Goal: Task Accomplishment & Management: Use online tool/utility

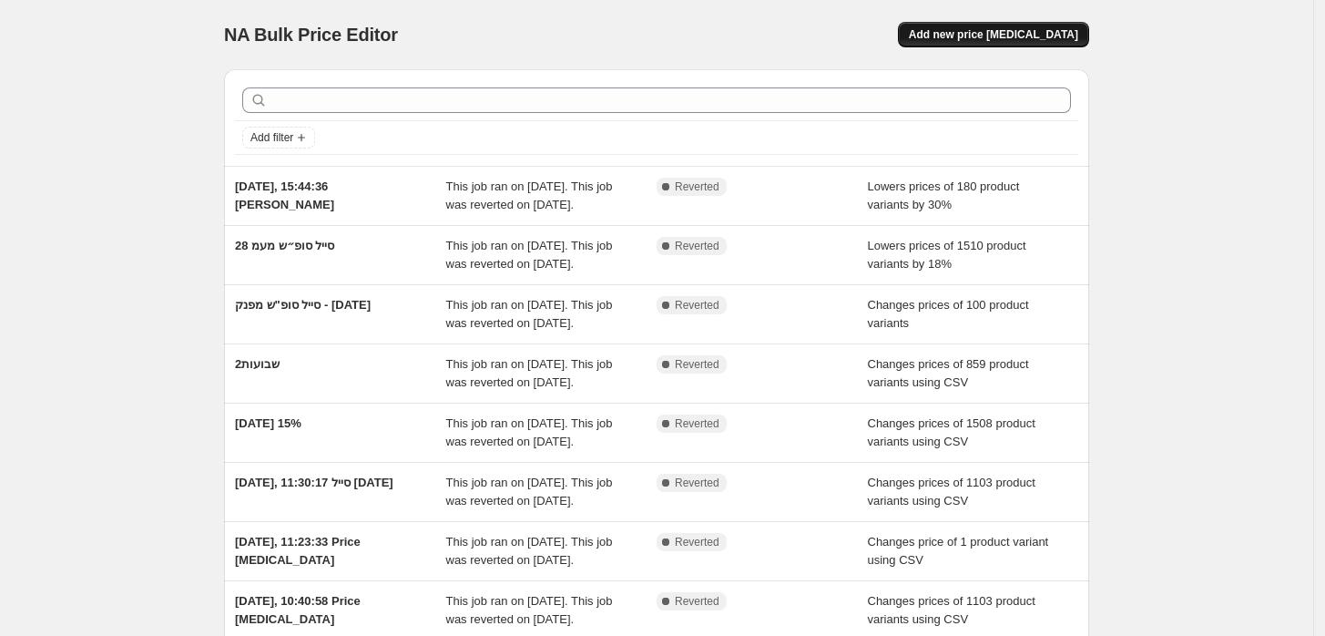
click at [994, 44] on button "Add new price [MEDICAL_DATA]" at bounding box center [993, 35] width 191 height 26
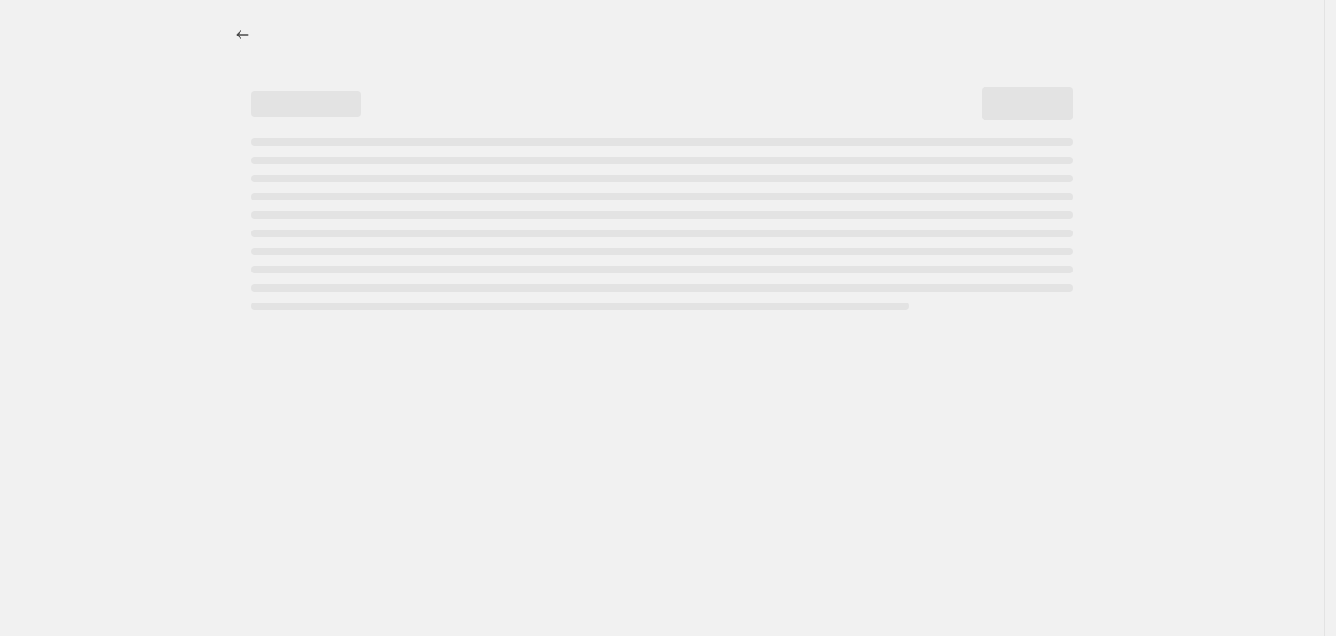
select select "percentage"
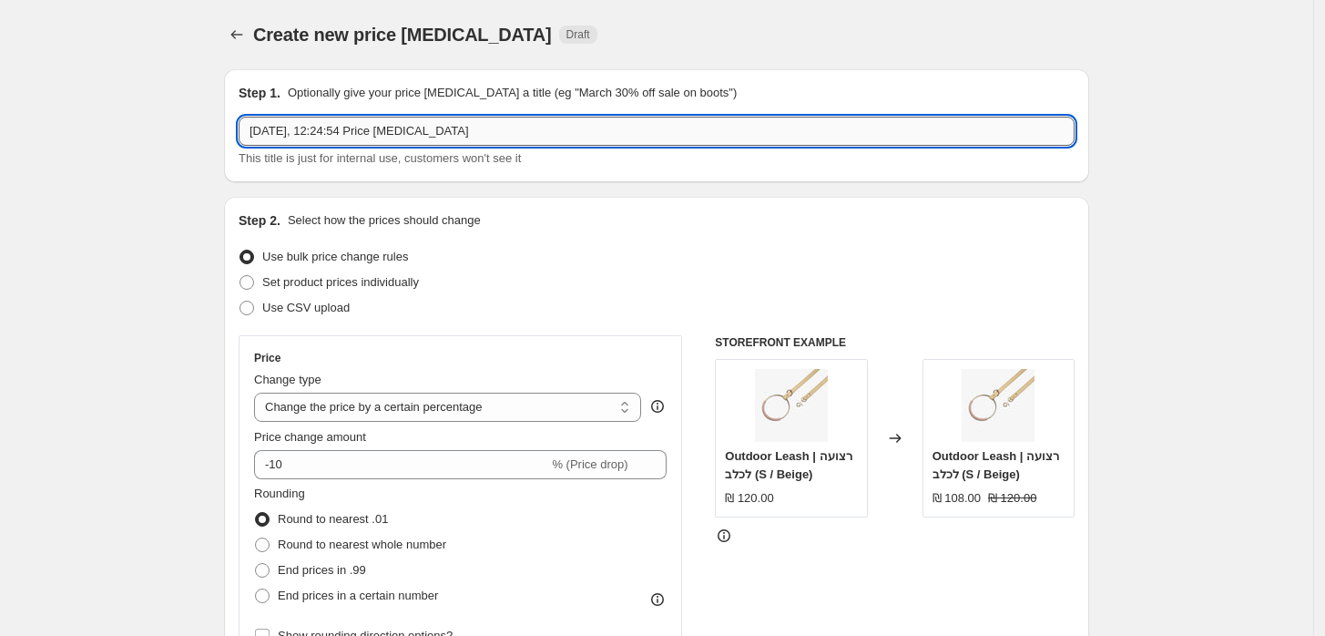
click at [351, 138] on input "8 בספט׳ 2025, 12:24:54 Price change job" at bounding box center [657, 131] width 836 height 29
type input "[DATE], 12:24:54 סייל [DATE]"
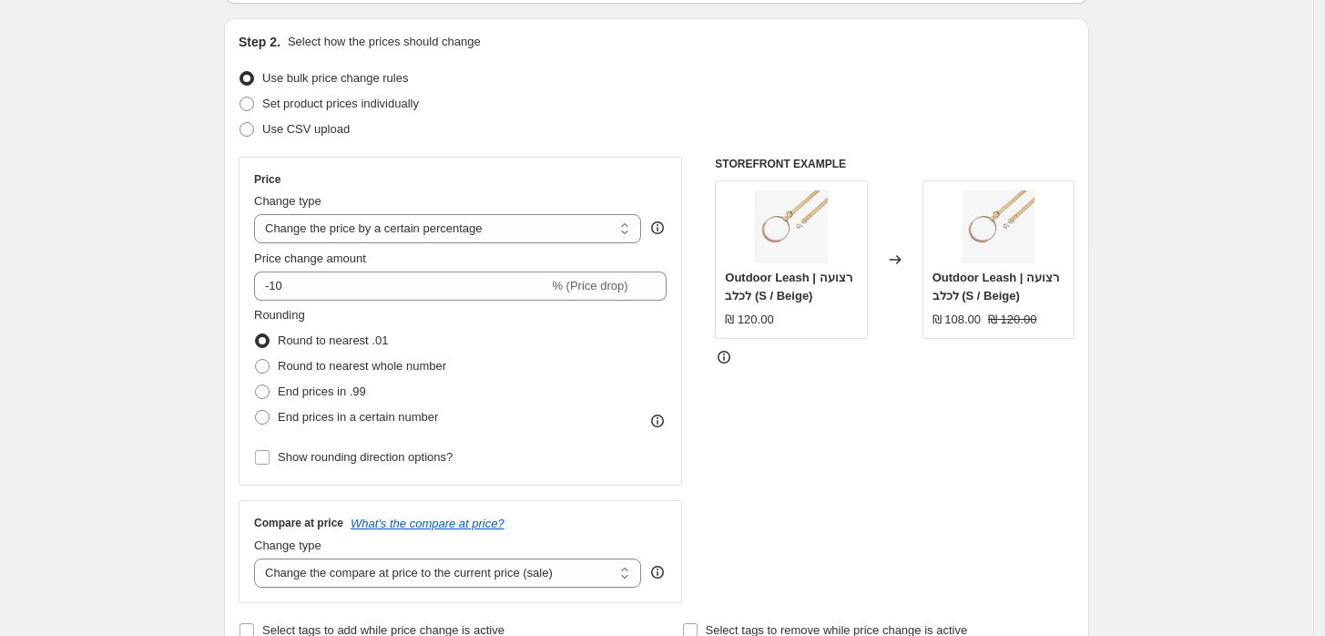
scroll to position [202, 0]
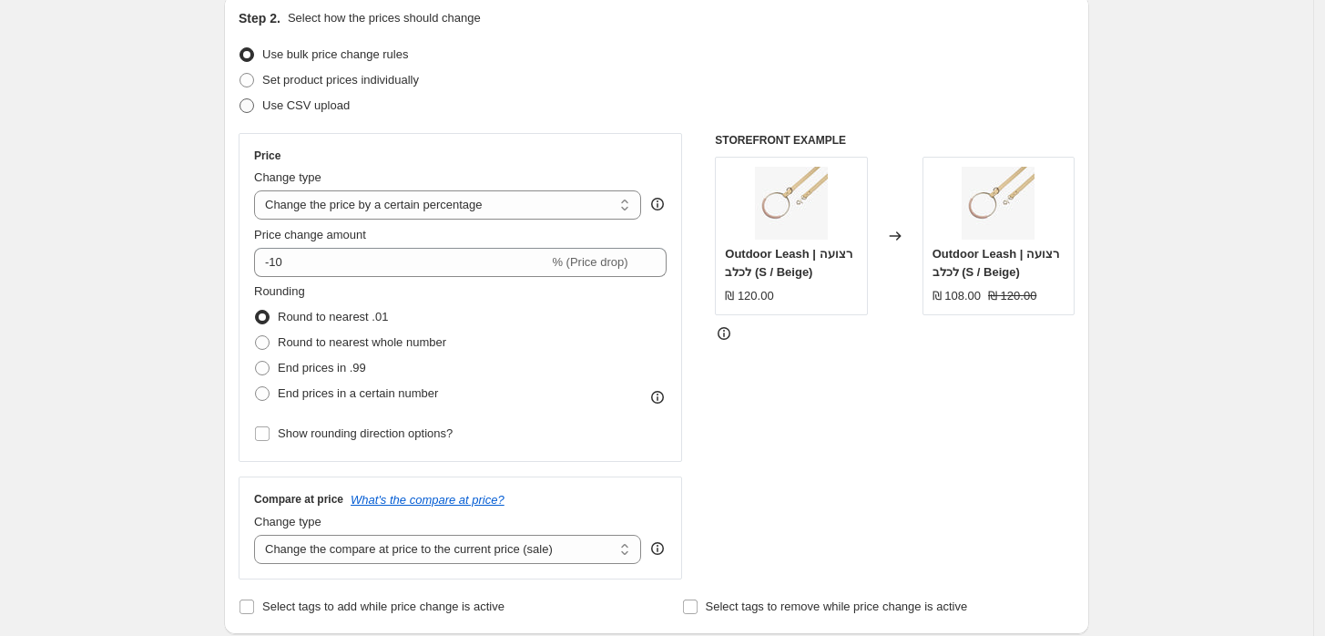
click at [312, 110] on span "Use CSV upload" at bounding box center [305, 105] width 87 height 14
click at [241, 99] on input "Use CSV upload" at bounding box center [240, 98] width 1 height 1
radio input "true"
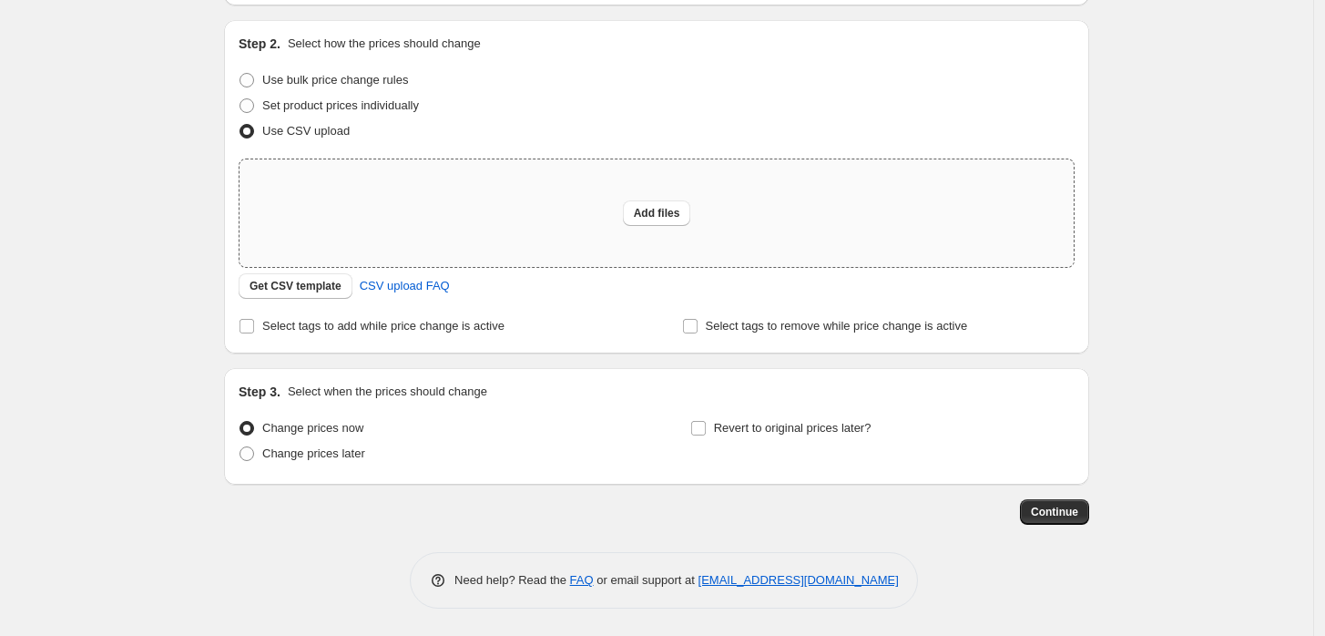
click at [576, 213] on div "Add files" at bounding box center [657, 212] width 834 height 107
type input "C:\fakepath\סייל ראש השנהcsv_template_user_47663 (3).csv"
click at [1157, 257] on div "Create new price change job. This page is ready Create new price change job Dra…" at bounding box center [657, 229] width 1314 height 813
click at [675, 210] on span "Add files" at bounding box center [657, 213] width 46 height 15
type input "C:\fakepath\סייל ראש השנהcsv_template_user_47663 (3).csv"
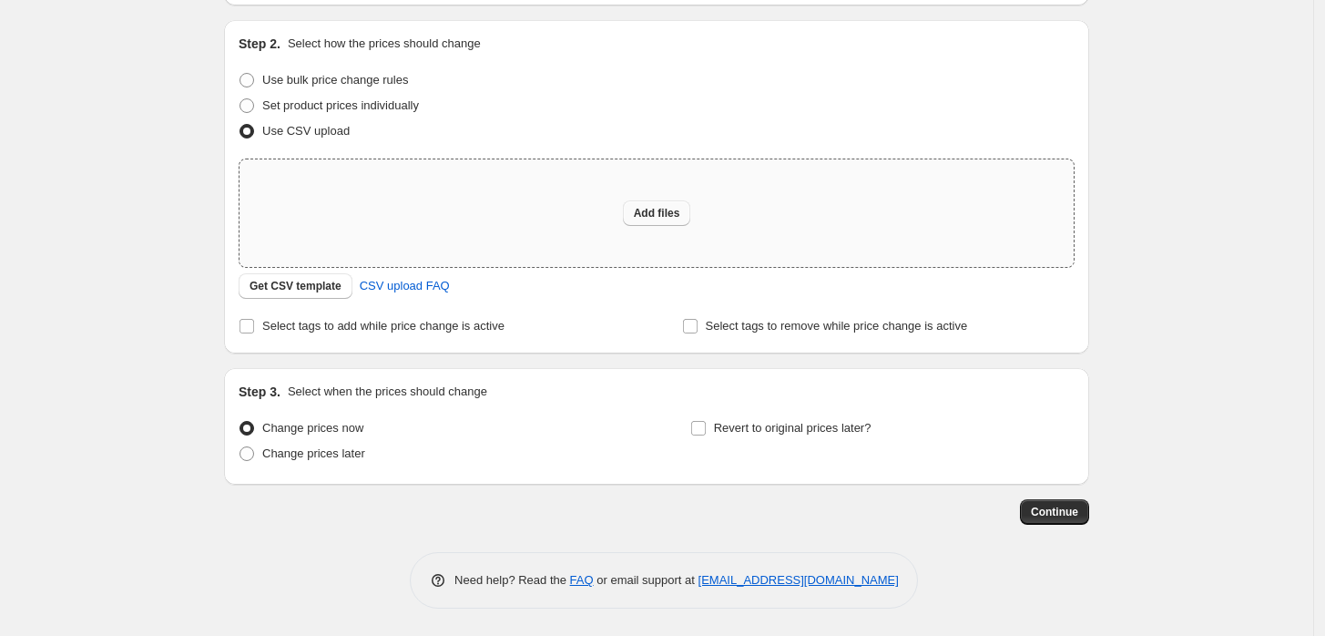
click at [648, 207] on span "Add files" at bounding box center [657, 213] width 46 height 15
type input "C:\fakepath\סייל ראש השנה123123.csv"
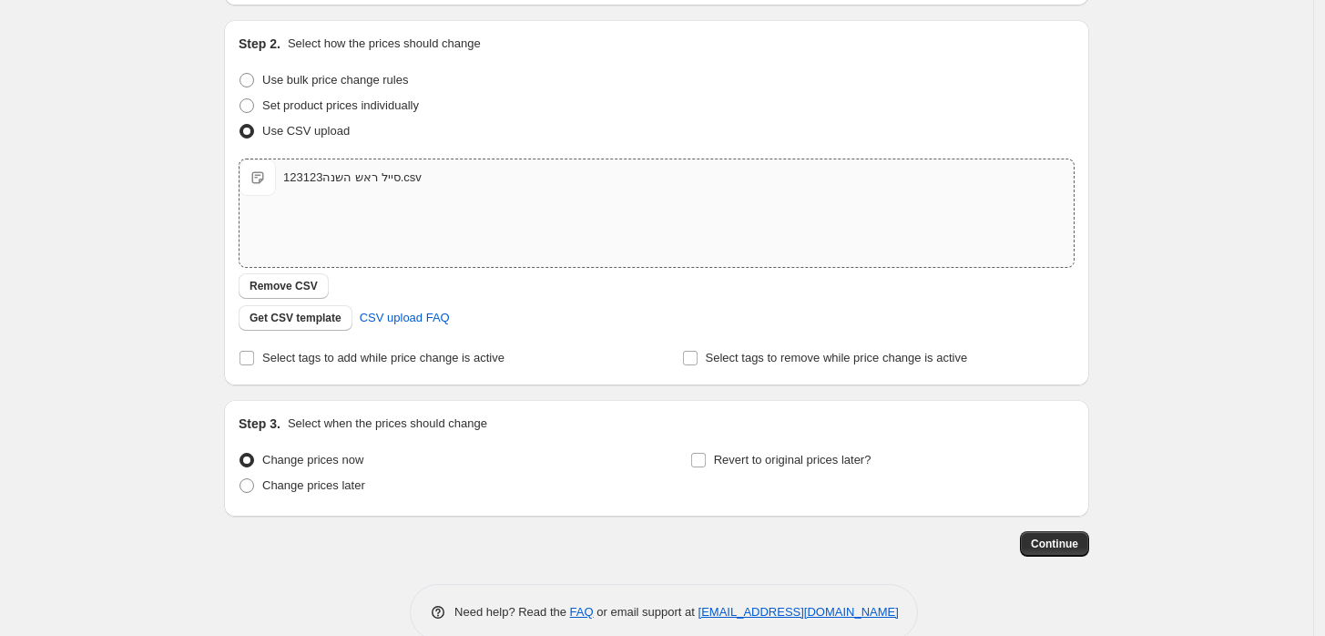
click at [368, 179] on div "סייל ראש השנה123123.csv" at bounding box center [352, 178] width 138 height 18
click at [294, 286] on span "Remove CSV" at bounding box center [284, 286] width 68 height 15
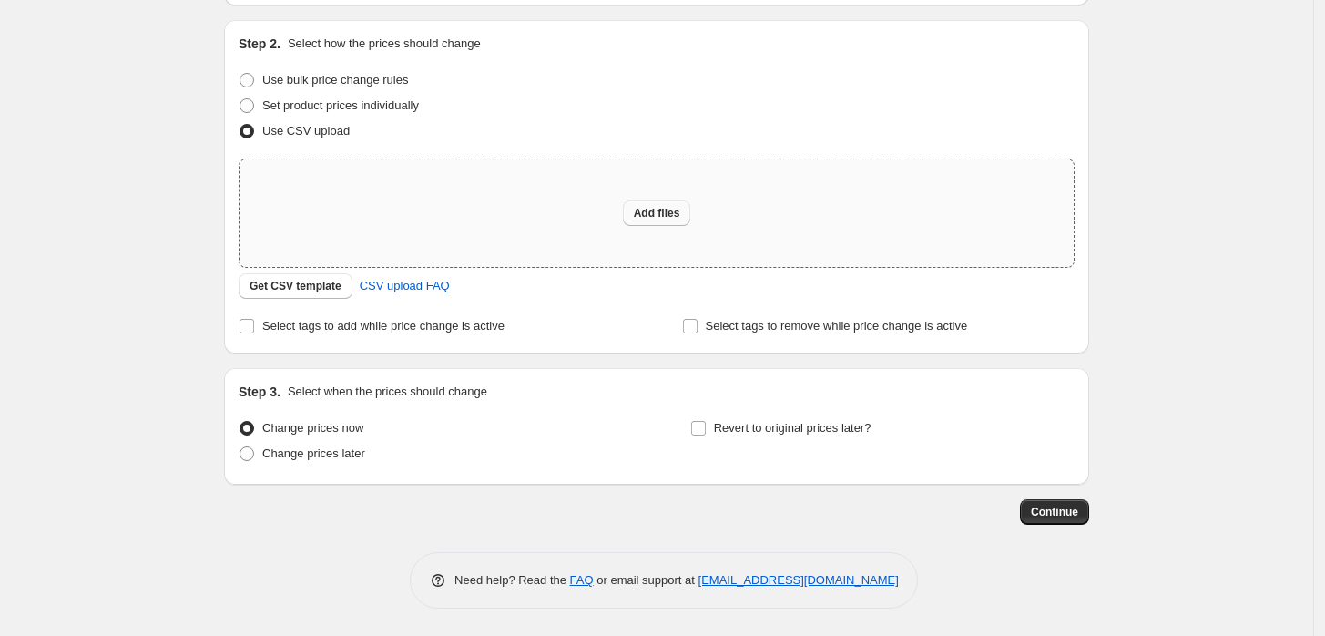
click at [653, 204] on button "Add files" at bounding box center [657, 213] width 68 height 26
type input "C:\fakepath\סייל ראש השנה1.csv"
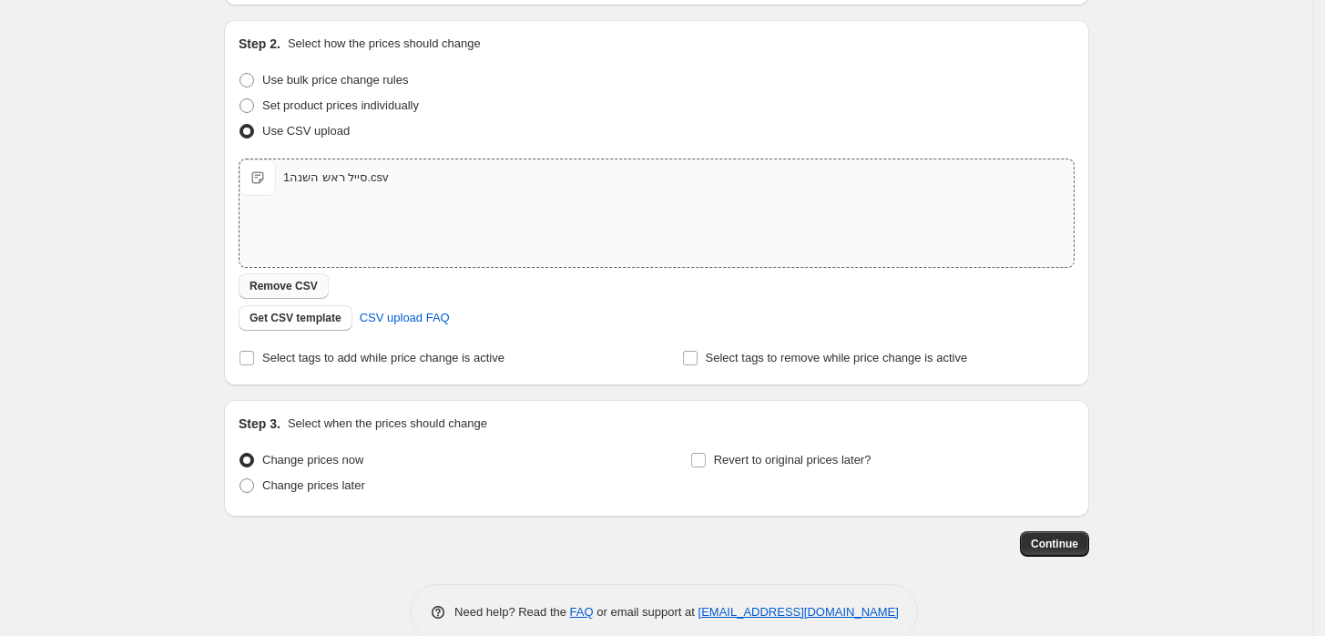
click at [302, 290] on span "Remove CSV" at bounding box center [284, 286] width 68 height 15
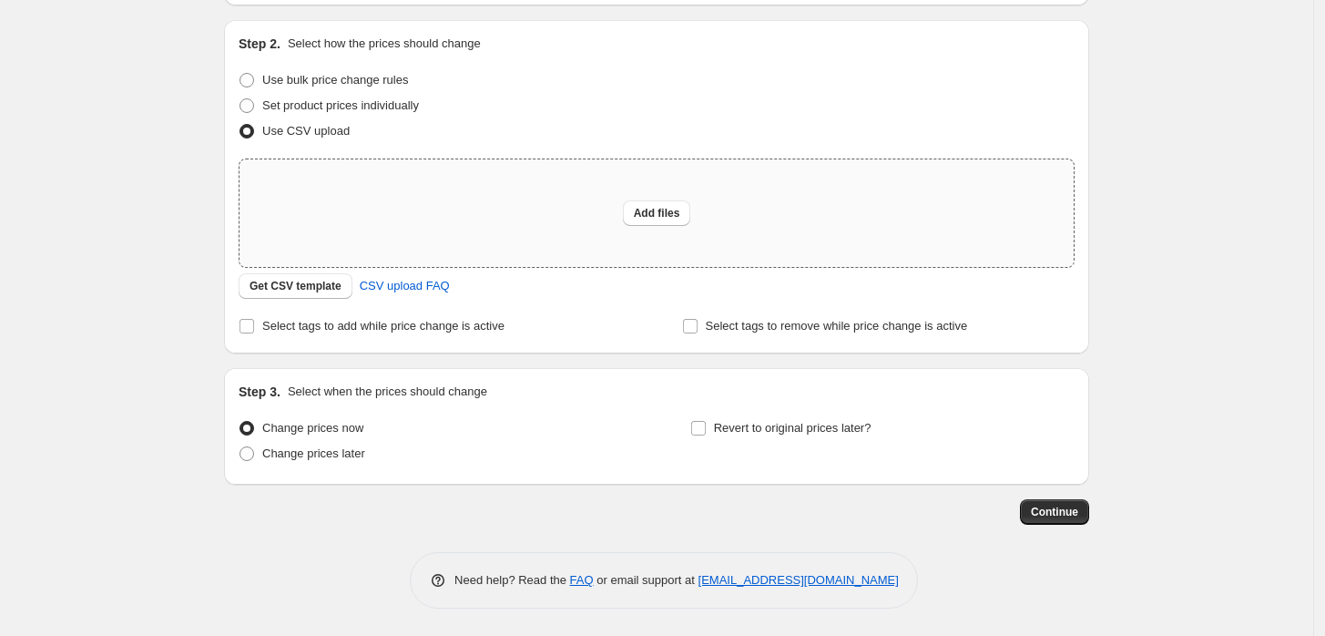
click at [664, 195] on div "Add files" at bounding box center [657, 212] width 834 height 107
type input "C:\fakepath\סייל ראש השנה2.csv"
click at [643, 207] on span "Add files" at bounding box center [657, 213] width 46 height 15
type input "C:\fakepath\סייל ראש השנה3.csv"
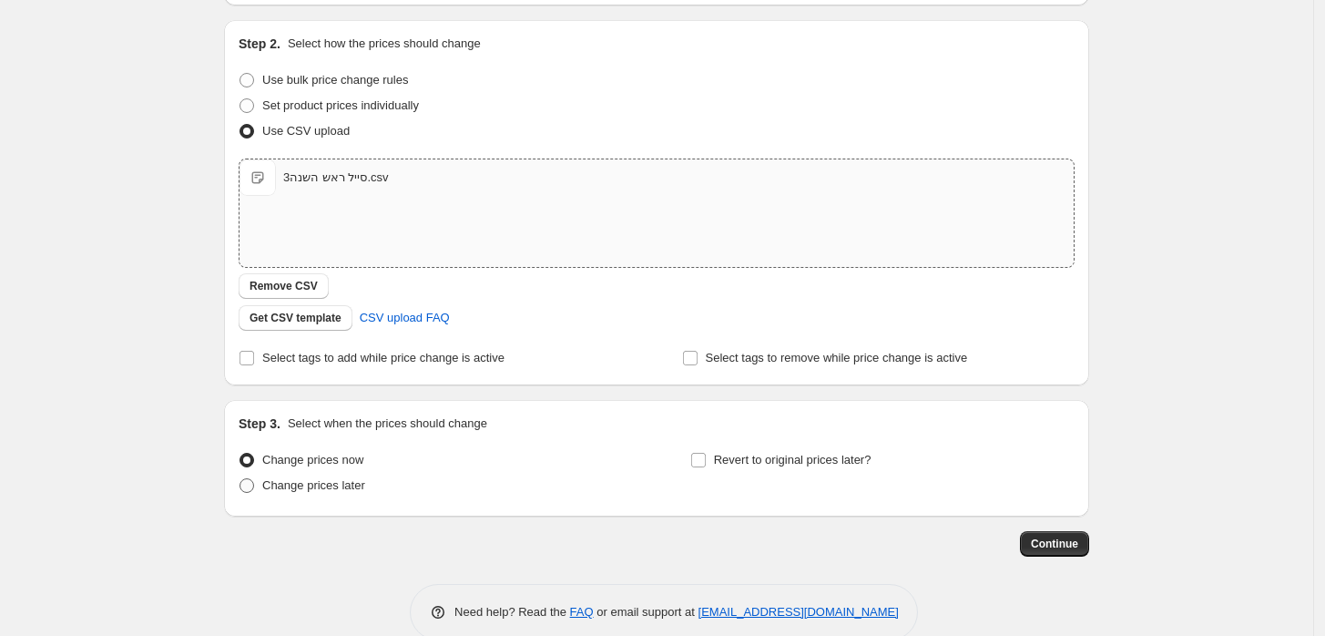
click at [357, 489] on span "Change prices later" at bounding box center [313, 485] width 103 height 14
click at [241, 479] on input "Change prices later" at bounding box center [240, 478] width 1 height 1
radio input "true"
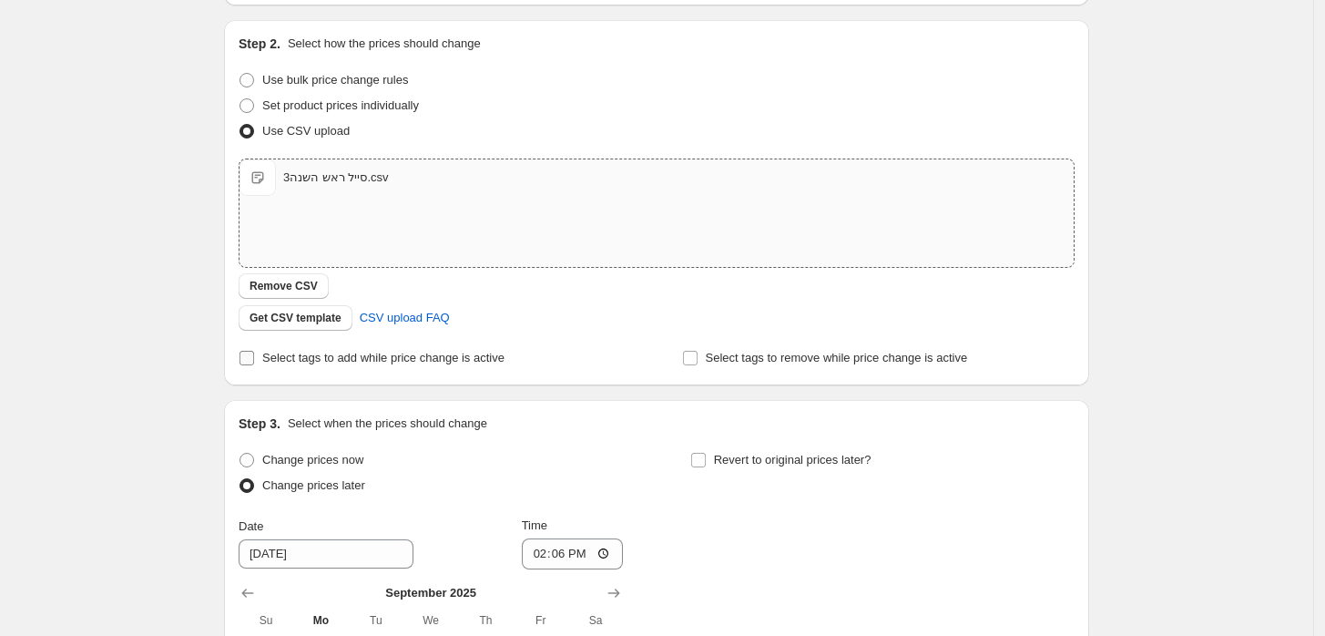
drag, startPoint x: 281, startPoint y: 351, endPoint x: 302, endPoint y: 358, distance: 22.2
click at [281, 351] on span "Select tags to add while price change is active" at bounding box center [383, 358] width 242 height 14
click at [254, 351] on input "Select tags to add while price change is active" at bounding box center [247, 358] width 15 height 15
checkbox input "true"
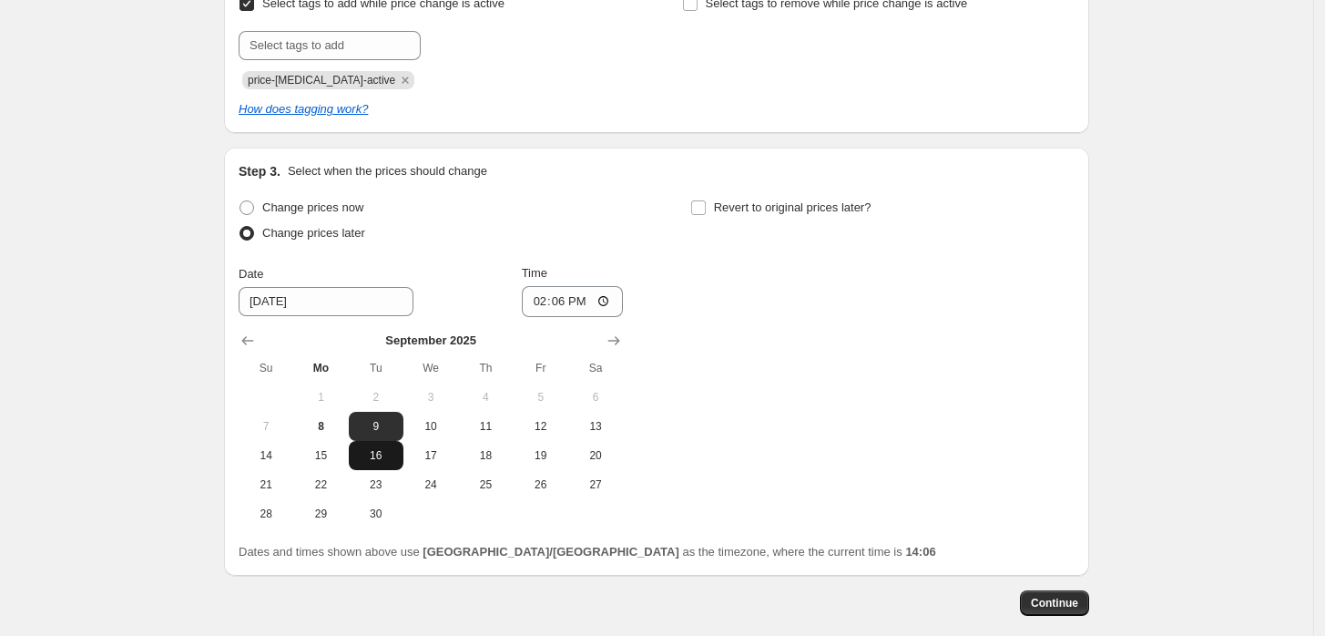
scroll to position [582, 0]
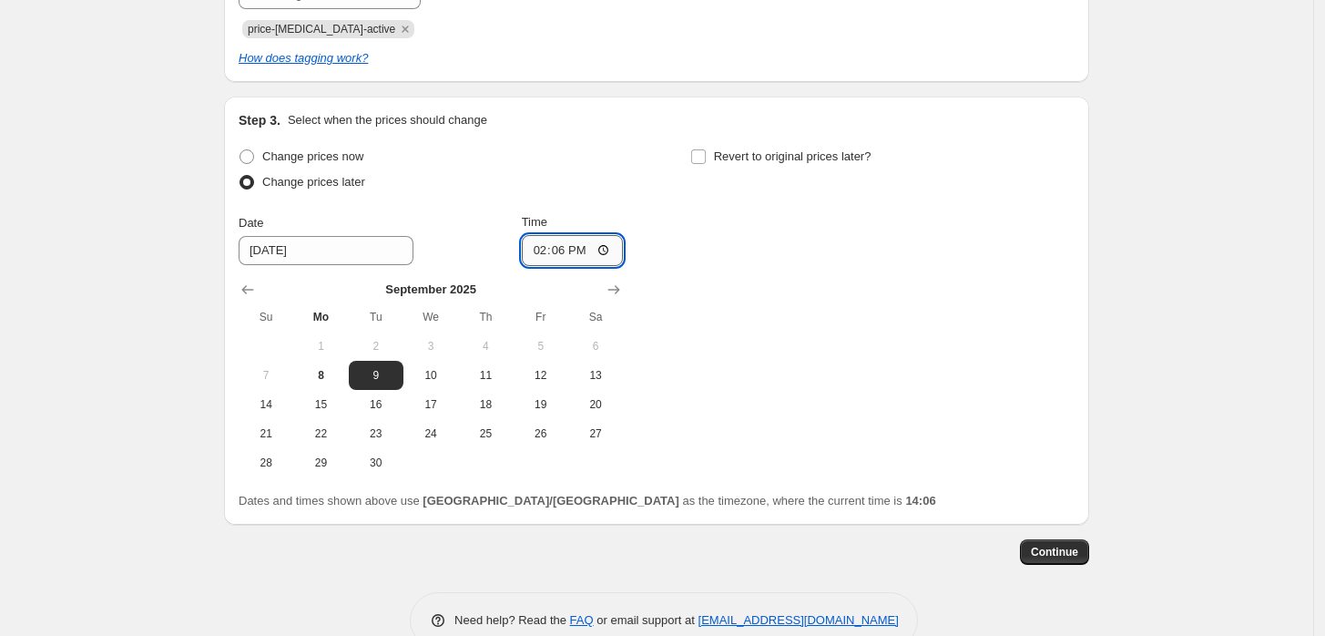
click at [591, 257] on input "14:06" at bounding box center [573, 250] width 102 height 31
type input "15:00"
click at [740, 254] on div "Change prices now Change prices later Date 9/9/2025 Time 15:00 September 2025 S…" at bounding box center [657, 310] width 836 height 333
click at [742, 163] on span "Revert to original prices later?" at bounding box center [793, 156] width 158 height 14
click at [706, 163] on input "Revert to original prices later?" at bounding box center [698, 156] width 15 height 15
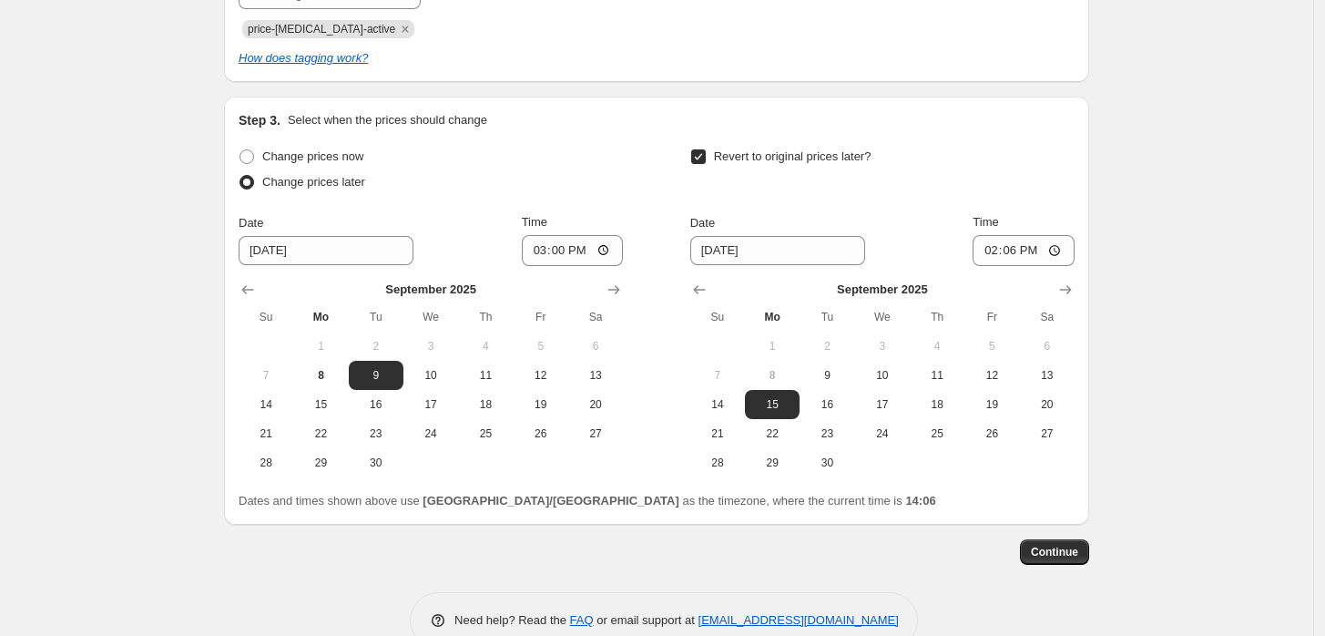
click at [762, 158] on span "Revert to original prices later?" at bounding box center [793, 156] width 158 height 14
click at [706, 158] on input "Revert to original prices later?" at bounding box center [698, 156] width 15 height 15
checkbox input "false"
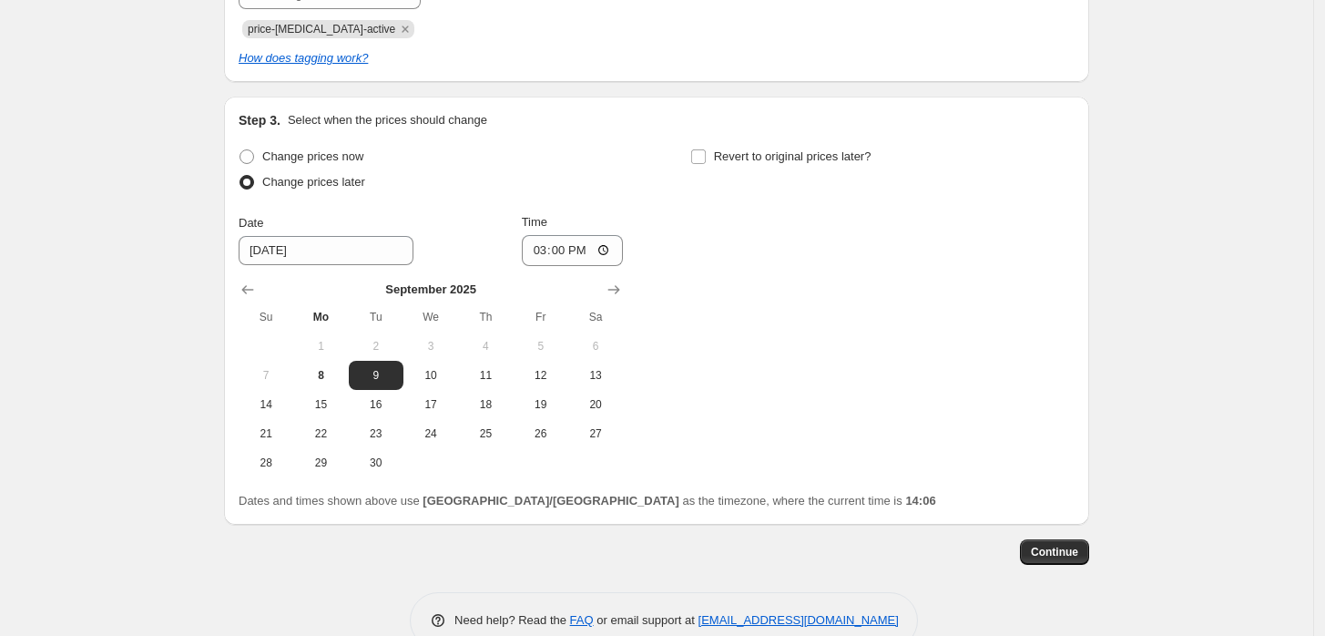
click at [1228, 272] on div "Create new price change job. This page is ready Create new price change job Dra…" at bounding box center [657, 47] width 1314 height 1258
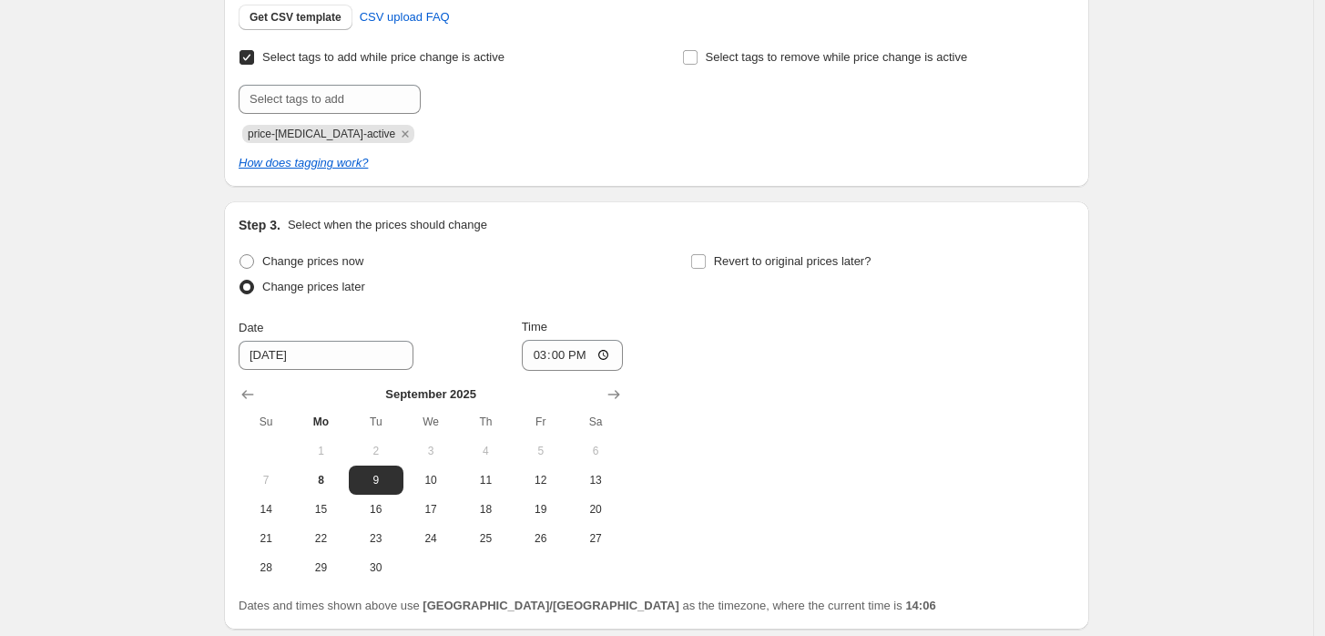
scroll to position [621, 0]
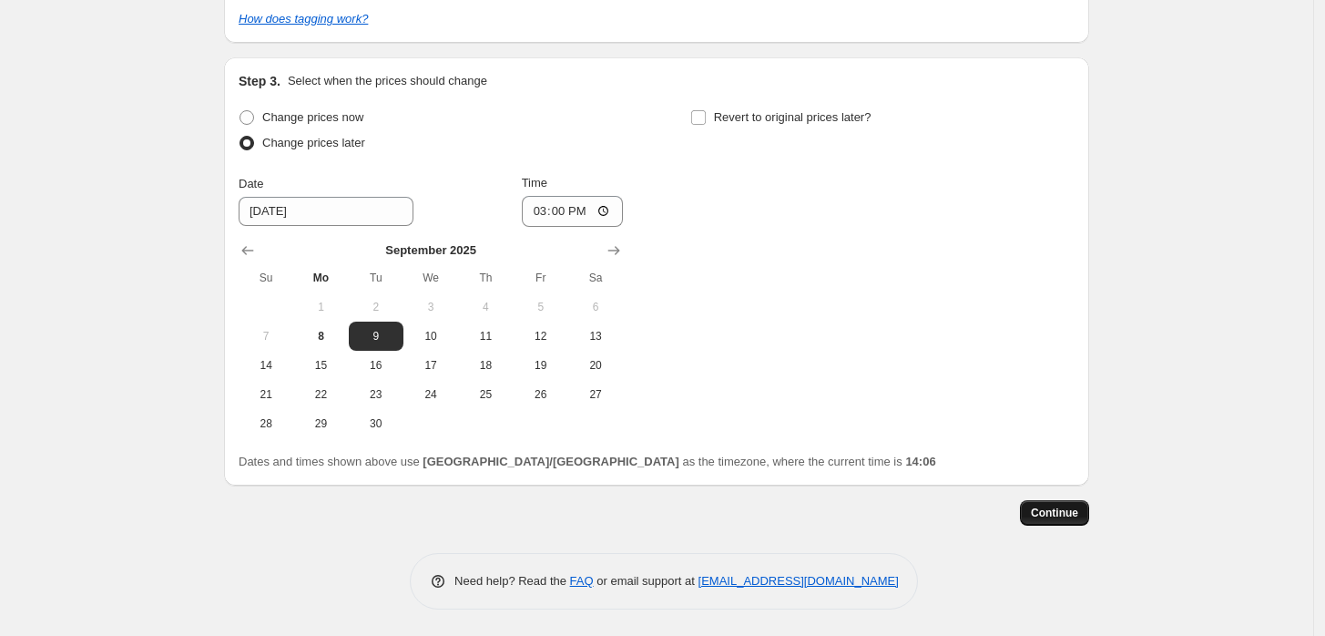
click at [1052, 518] on span "Continue" at bounding box center [1054, 513] width 47 height 15
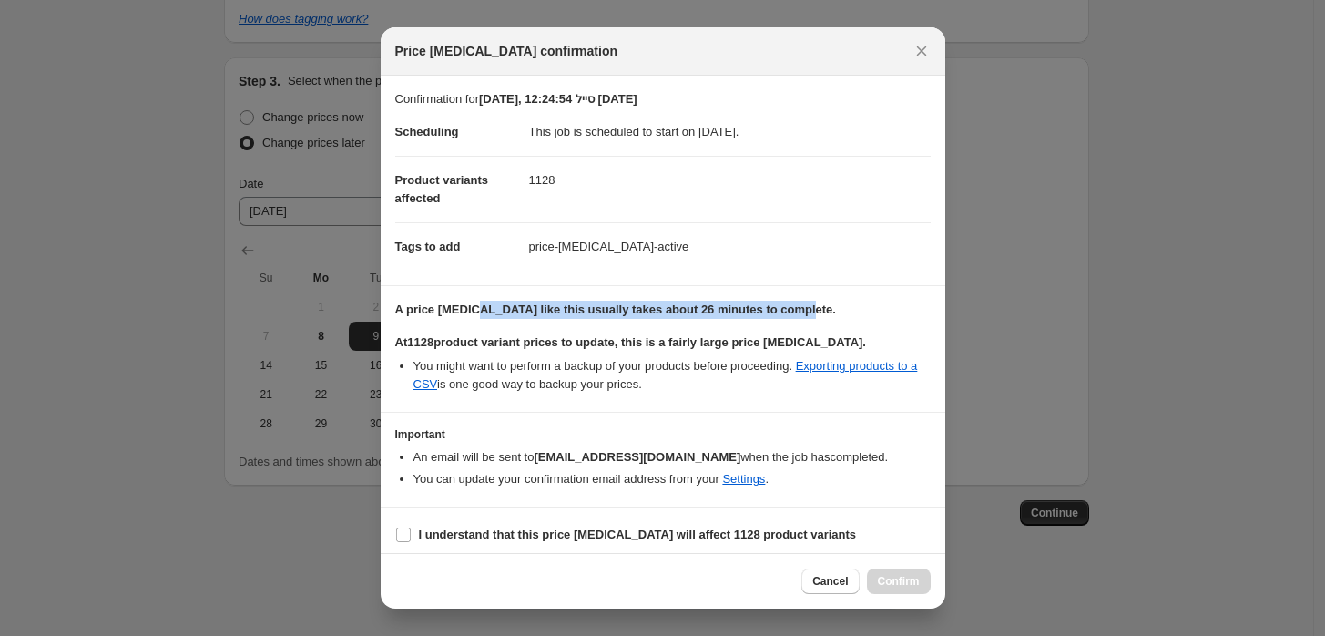
drag, startPoint x: 817, startPoint y: 304, endPoint x: 463, endPoint y: 299, distance: 354.4
click at [472, 291] on section "A price change job like this usually takes about 26 minutes to complete. At 112…" at bounding box center [663, 349] width 565 height 126
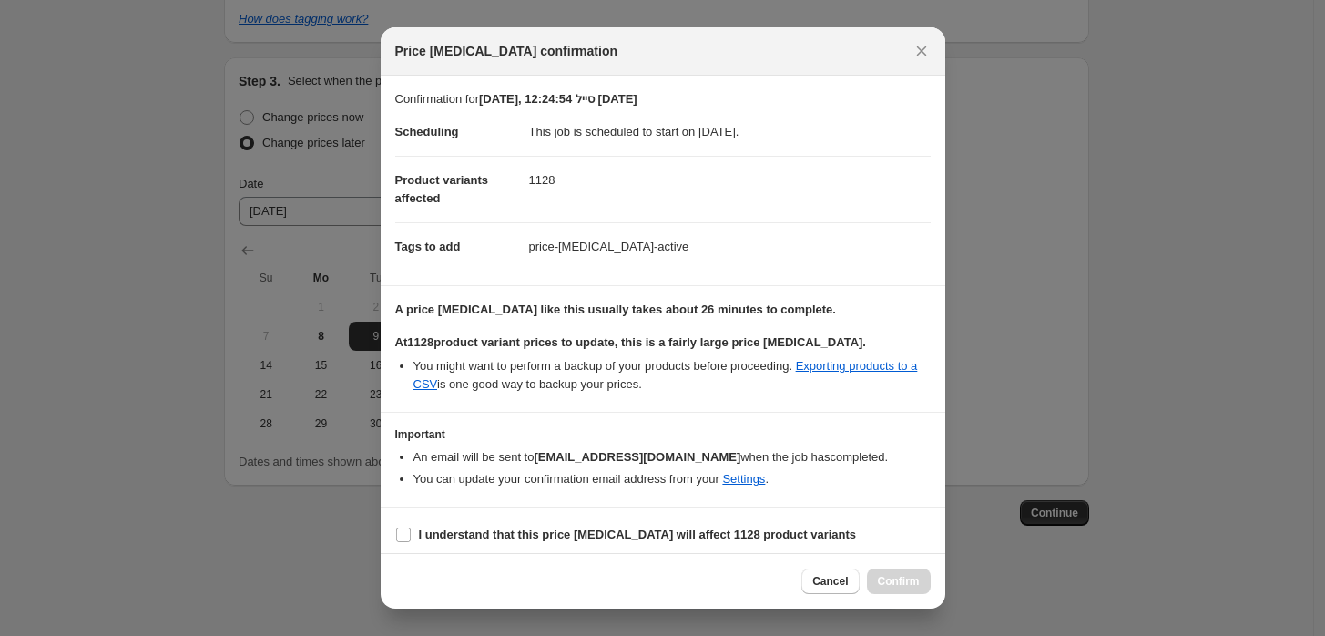
click at [463, 299] on section "A price change job like this usually takes about 26 minutes to complete. At 112…" at bounding box center [663, 349] width 565 height 126
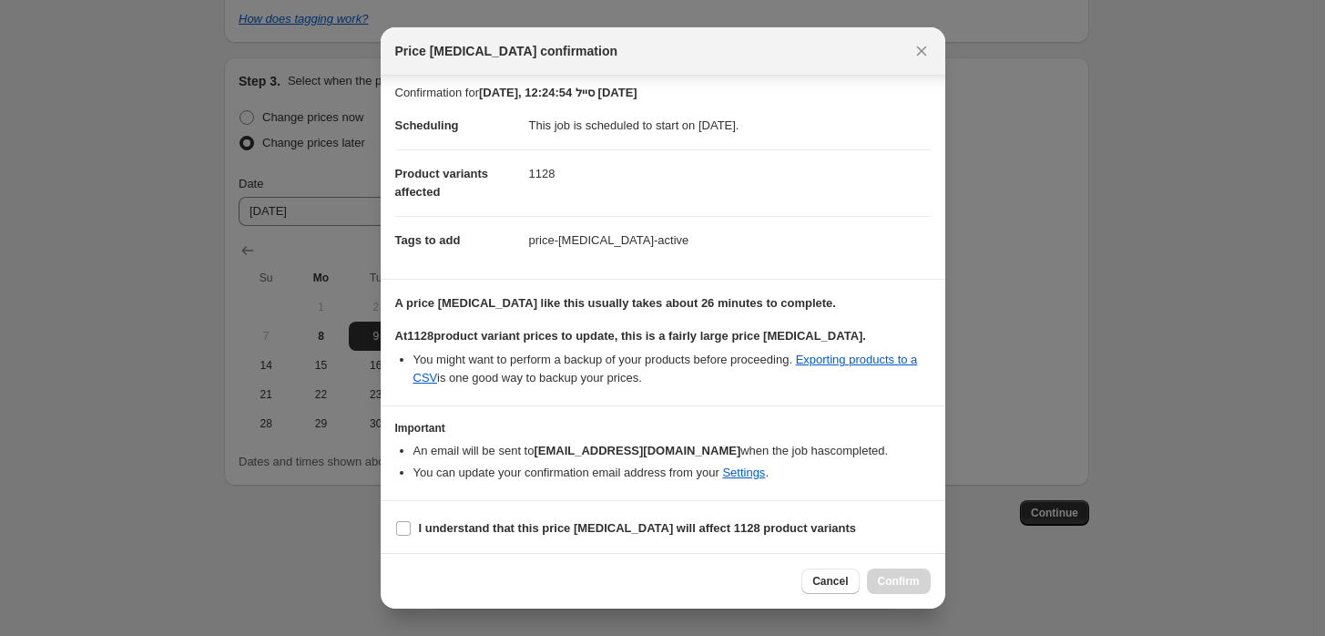
scroll to position [7, 0]
click at [707, 527] on b "I understand that this price [MEDICAL_DATA] will affect 1128 product variants" at bounding box center [638, 527] width 438 height 14
click at [411, 527] on input "I understand that this price [MEDICAL_DATA] will affect 1128 product variants" at bounding box center [403, 527] width 15 height 15
checkbox input "true"
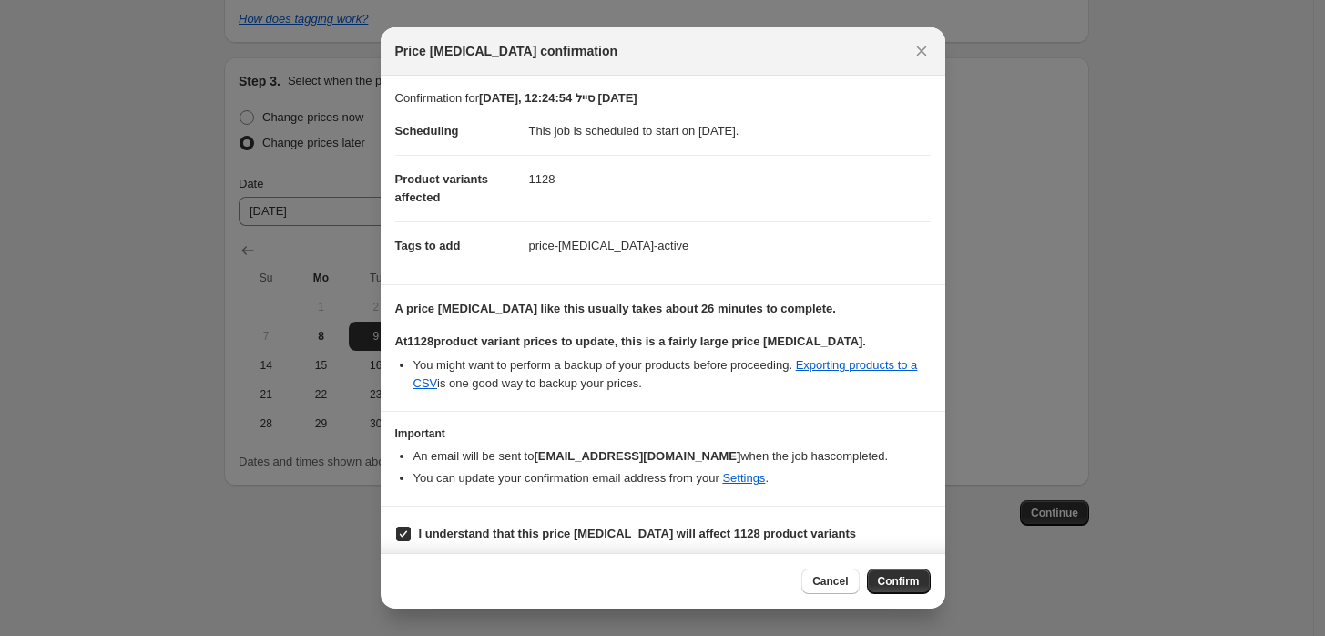
scroll to position [0, 0]
click at [902, 581] on span "Confirm" at bounding box center [899, 581] width 42 height 15
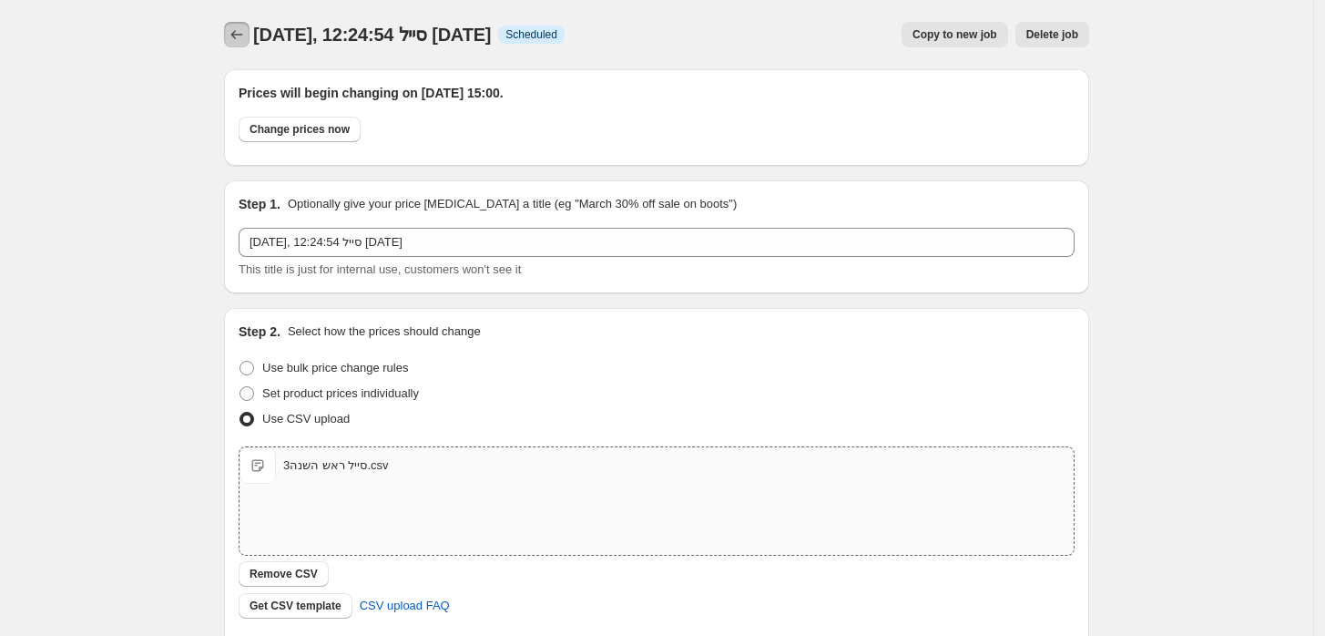
click at [231, 31] on button "Price change jobs" at bounding box center [237, 35] width 26 height 26
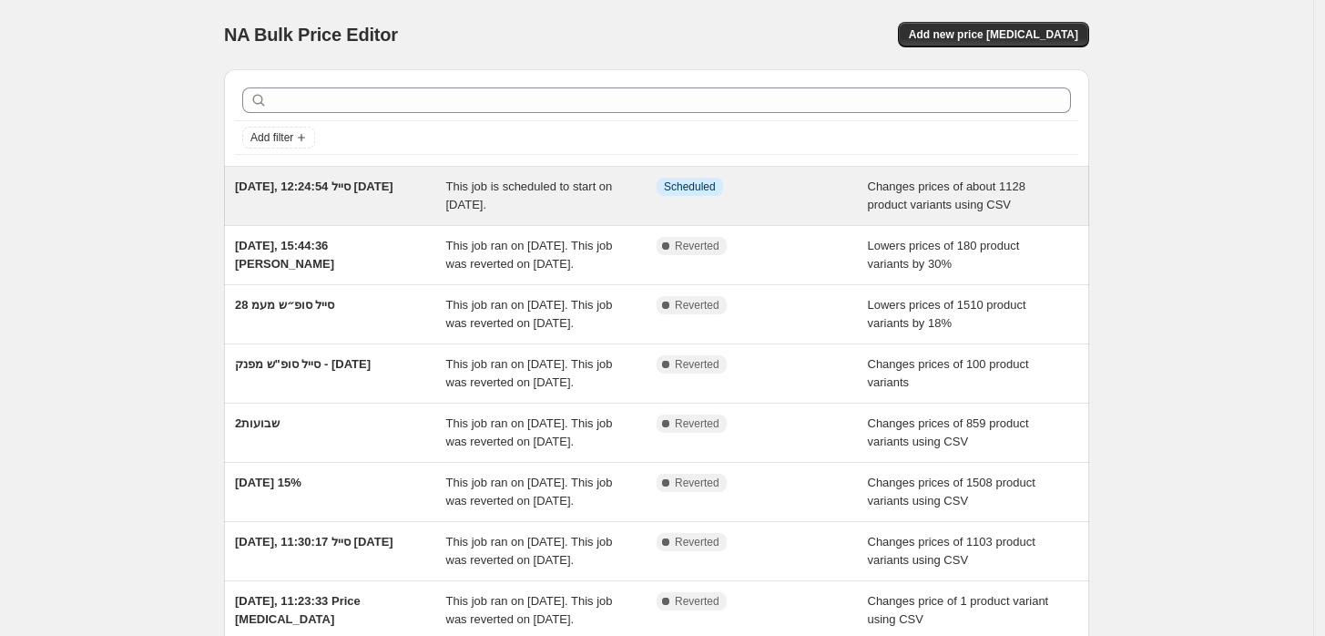
click at [523, 189] on span "This job is scheduled to start on [DATE]." at bounding box center [529, 195] width 167 height 32
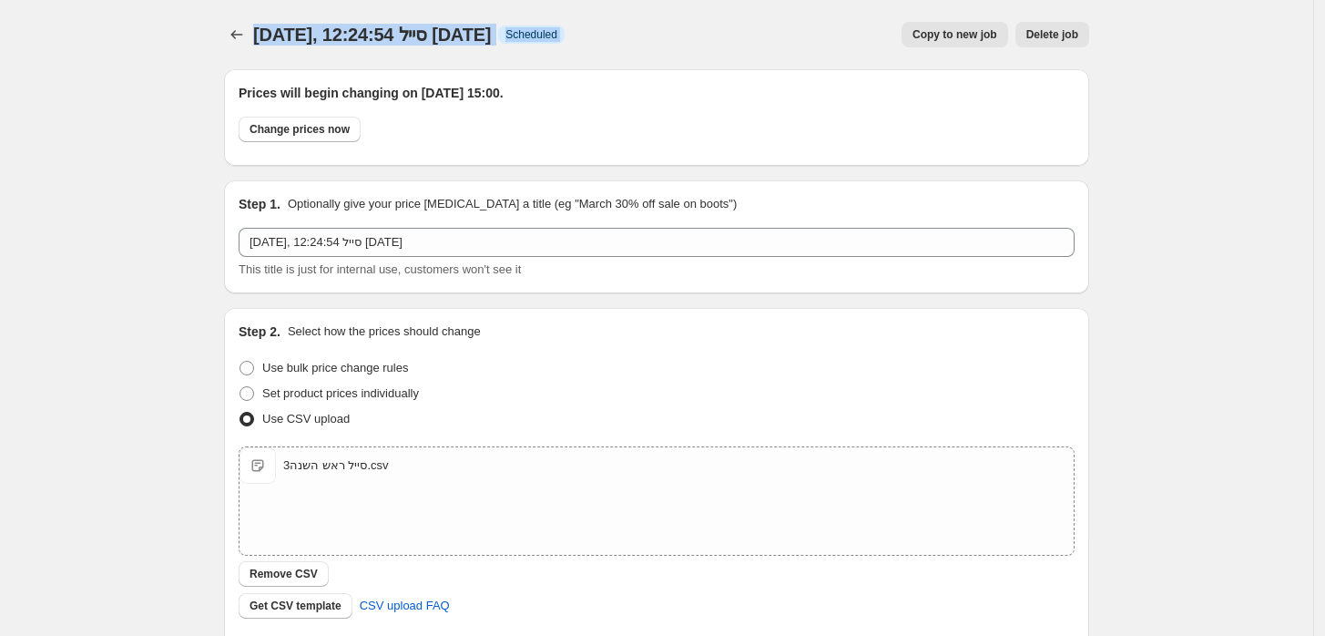
drag, startPoint x: 675, startPoint y: 27, endPoint x: 155, endPoint y: 16, distance: 520.3
click at [241, 33] on icon "Price change jobs" at bounding box center [237, 35] width 18 height 18
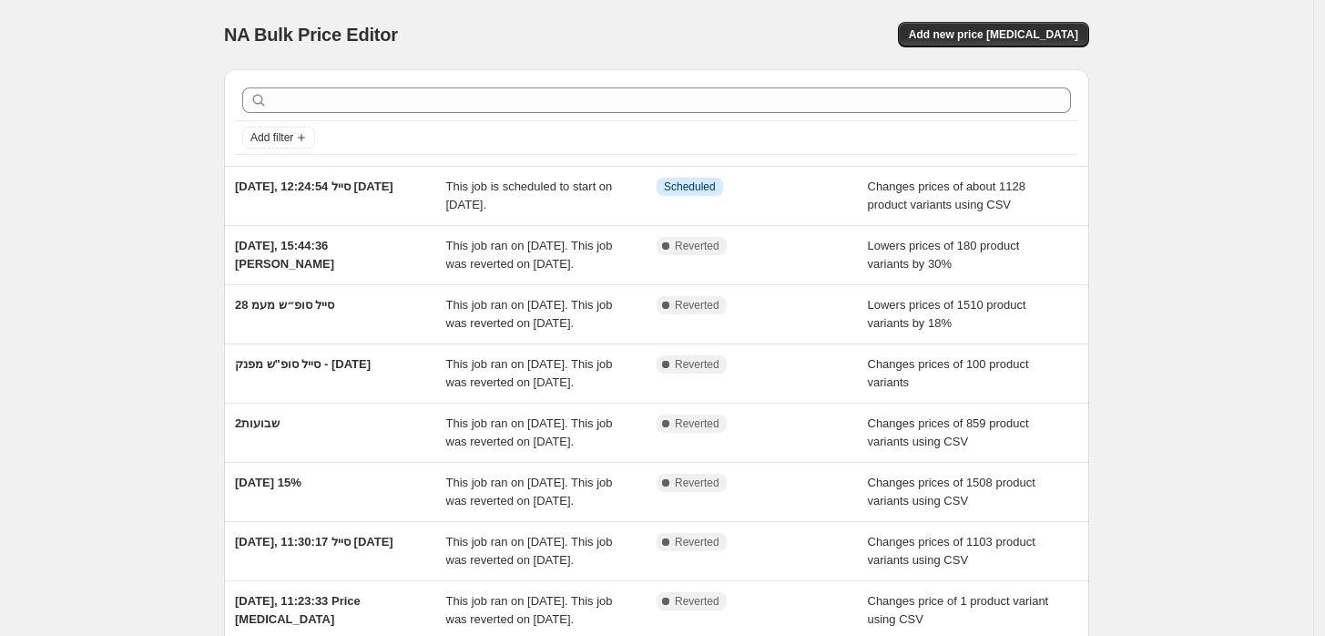
click at [156, 149] on div "NA Bulk Price Editor. This page is ready NA Bulk Price Editor Add new price cha…" at bounding box center [657, 469] width 1314 height 938
click at [135, 159] on div "NA Bulk Price Editor. This page is ready NA Bulk Price Editor Add new price cha…" at bounding box center [657, 469] width 1314 height 938
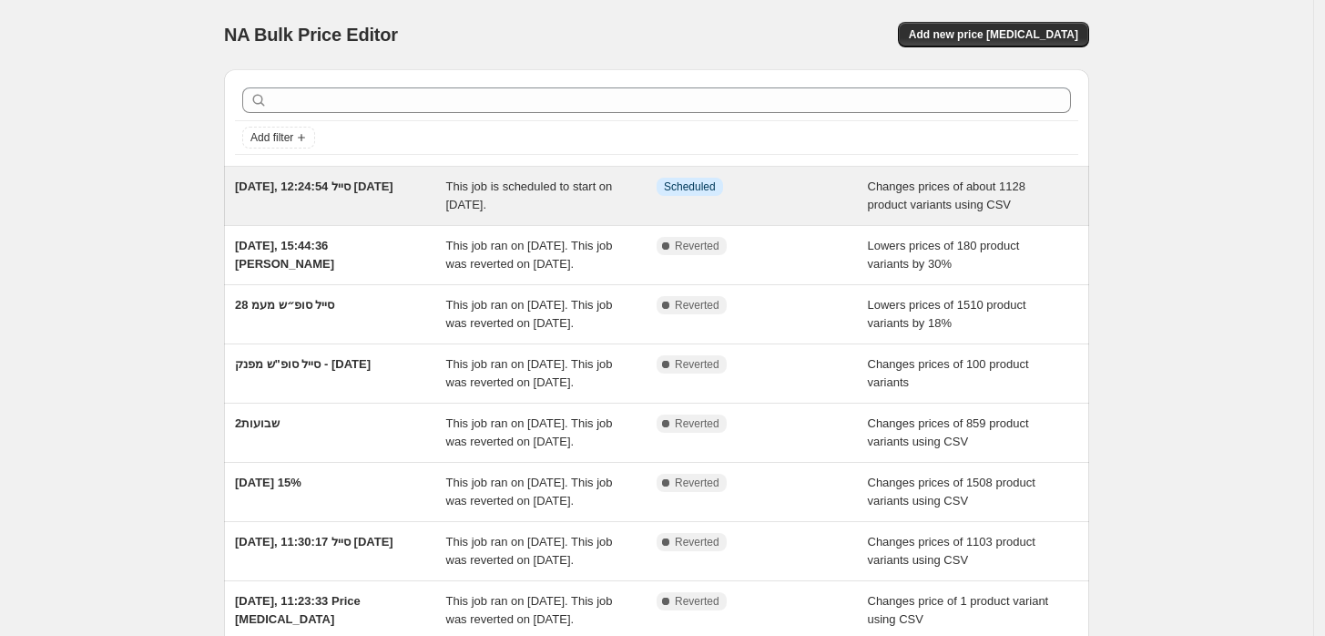
click at [274, 193] on span "[DATE], 12:24:54 סייל [DATE]" at bounding box center [314, 186] width 159 height 14
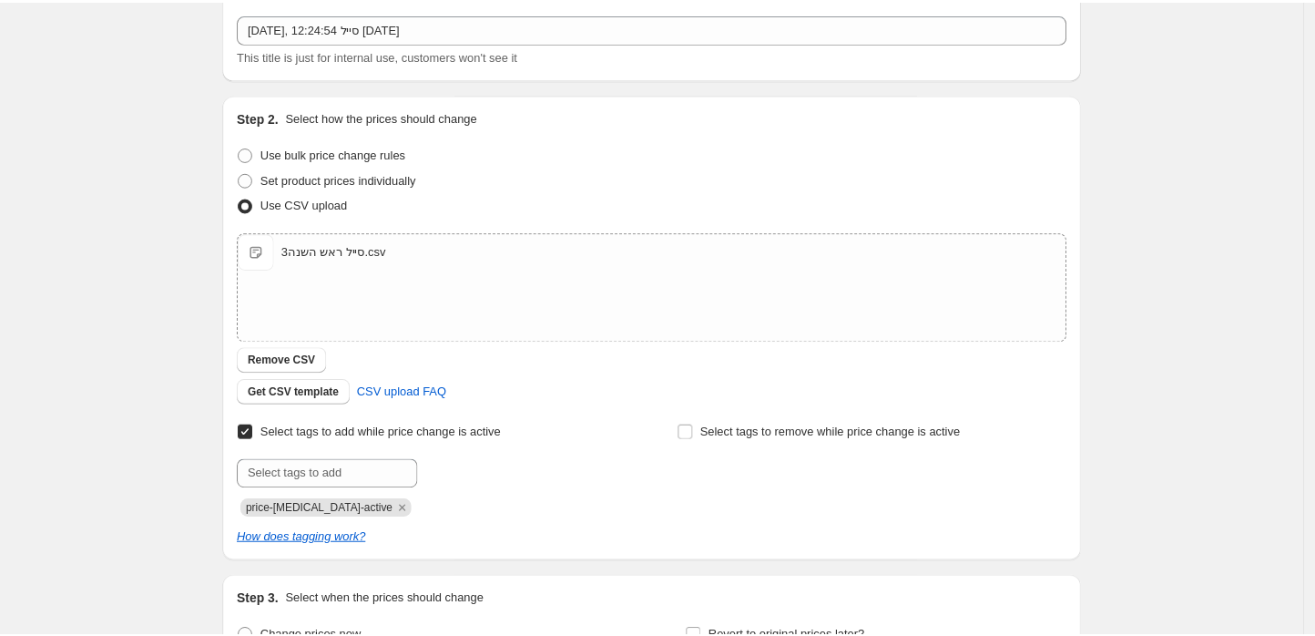
scroll to position [303, 0]
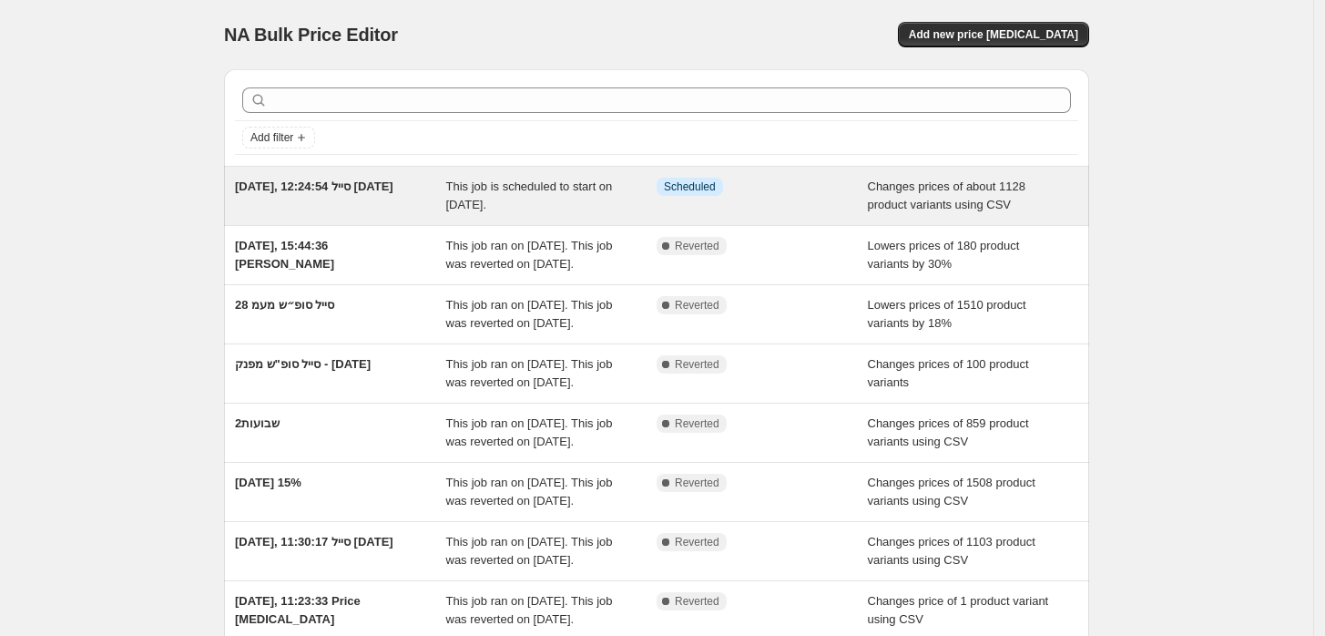
click at [322, 183] on span "[DATE], 12:24:54 סייל [DATE]" at bounding box center [314, 186] width 159 height 14
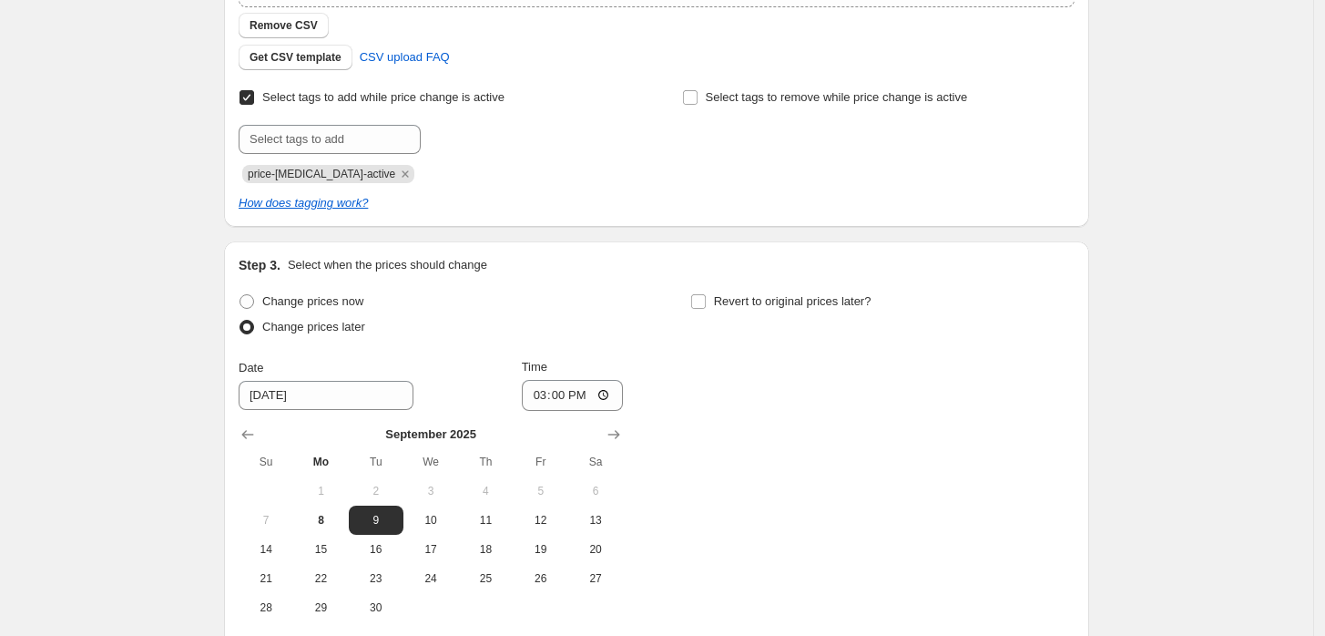
scroll to position [607, 0]
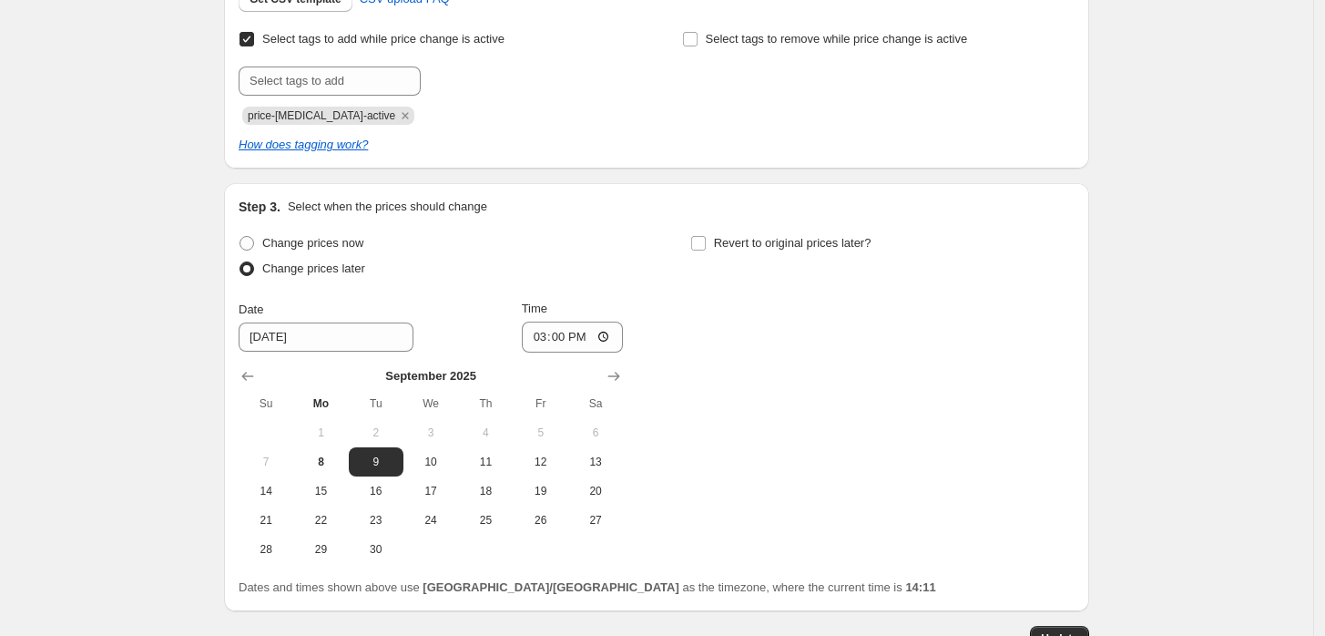
click at [1266, 314] on div "[DATE], 12:24:54 סייל [DATE]. This page is ready [DATE], 12:24:54 סייל [DATE] I…" at bounding box center [657, 77] width 1314 height 1369
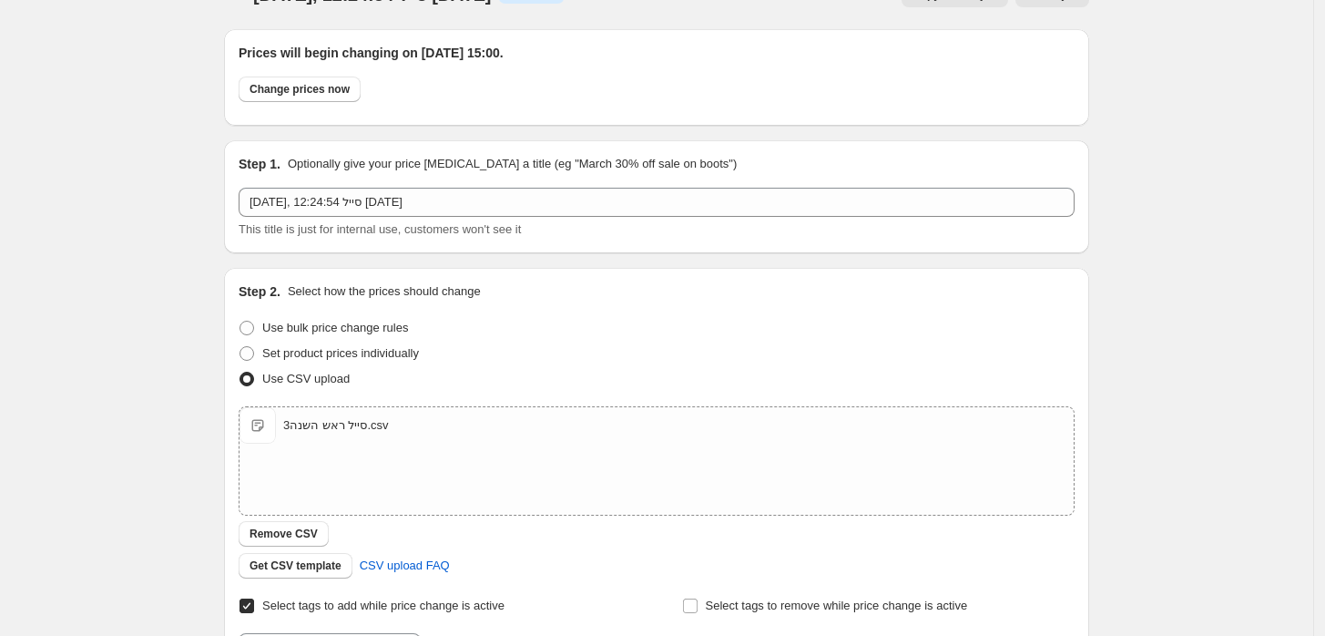
scroll to position [732, 0]
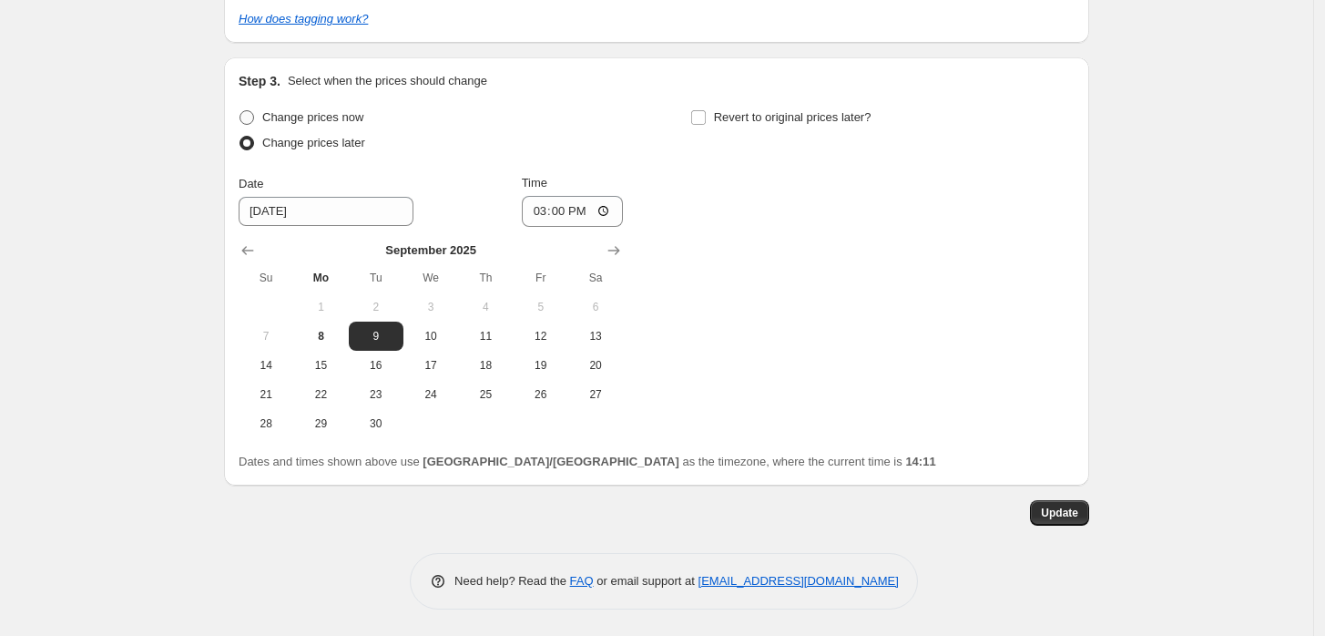
click at [313, 123] on span "Change prices now" at bounding box center [312, 117] width 101 height 14
click at [241, 111] on input "Change prices now" at bounding box center [240, 110] width 1 height 1
radio input "true"
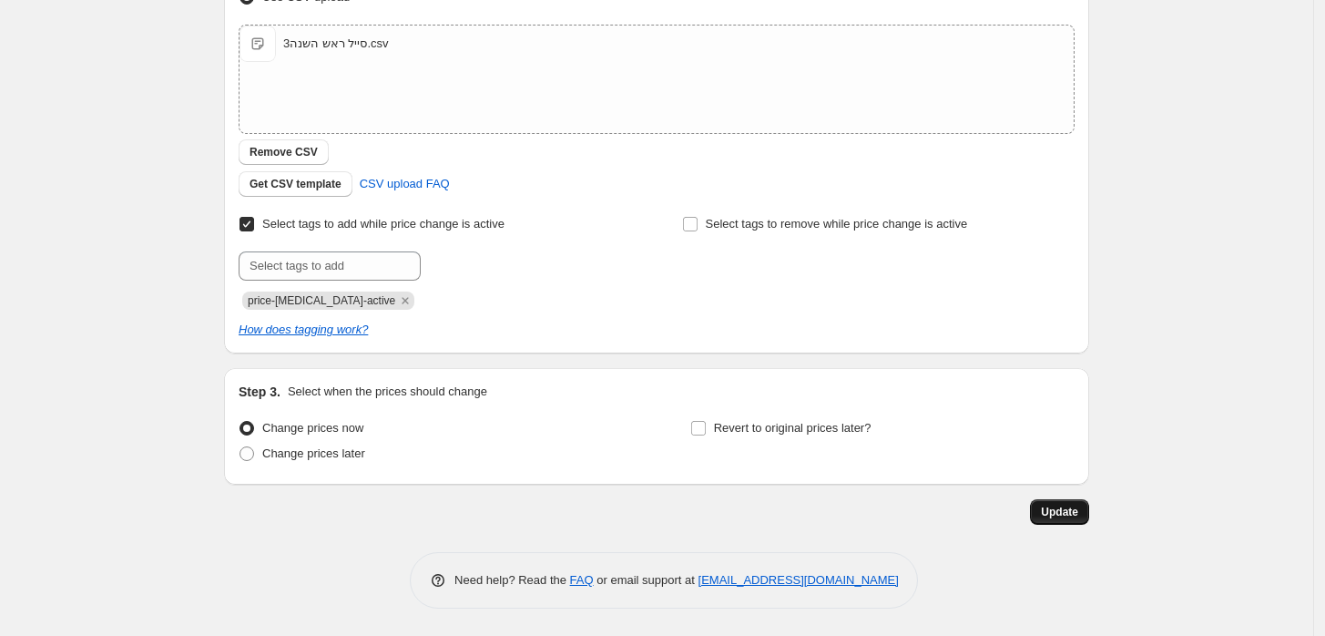
click at [1069, 515] on span "Update" at bounding box center [1059, 512] width 37 height 15
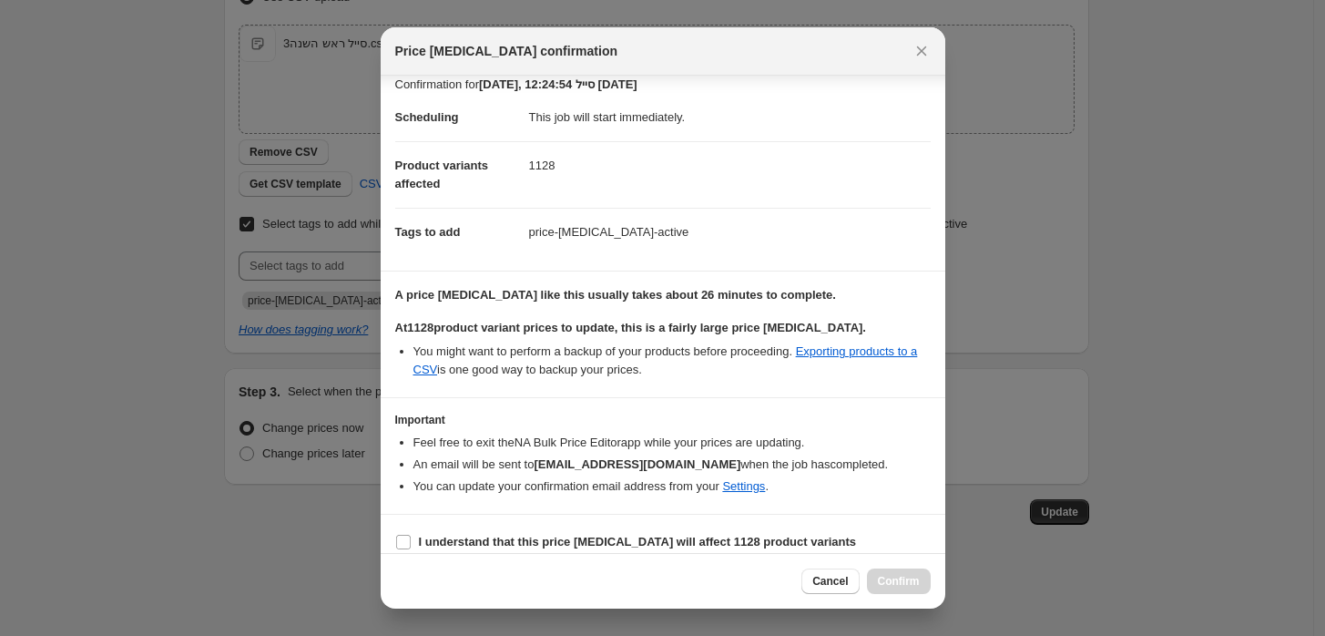
scroll to position [29, 0]
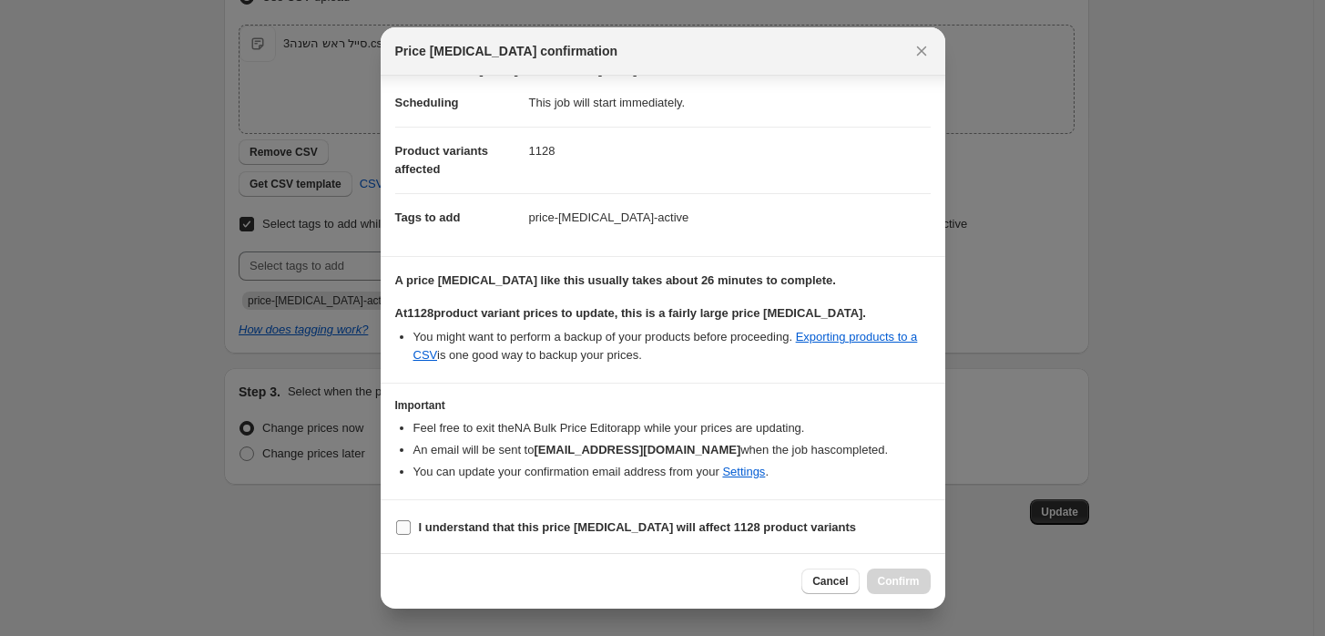
click at [598, 523] on b "I understand that this price [MEDICAL_DATA] will affect 1128 product variants" at bounding box center [638, 527] width 438 height 14
click at [411, 523] on input "I understand that this price [MEDICAL_DATA] will affect 1128 product variants" at bounding box center [403, 527] width 15 height 15
checkbox input "true"
click at [899, 583] on span "Confirm" at bounding box center [899, 581] width 42 height 15
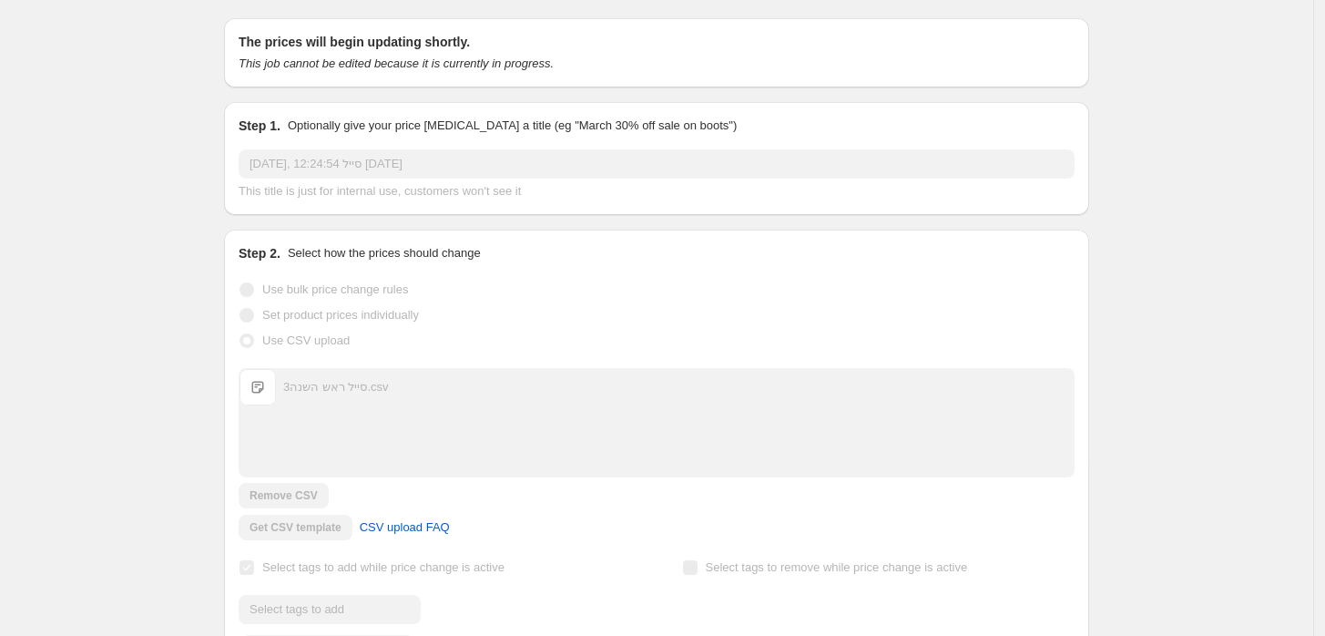
scroll to position [0, 0]
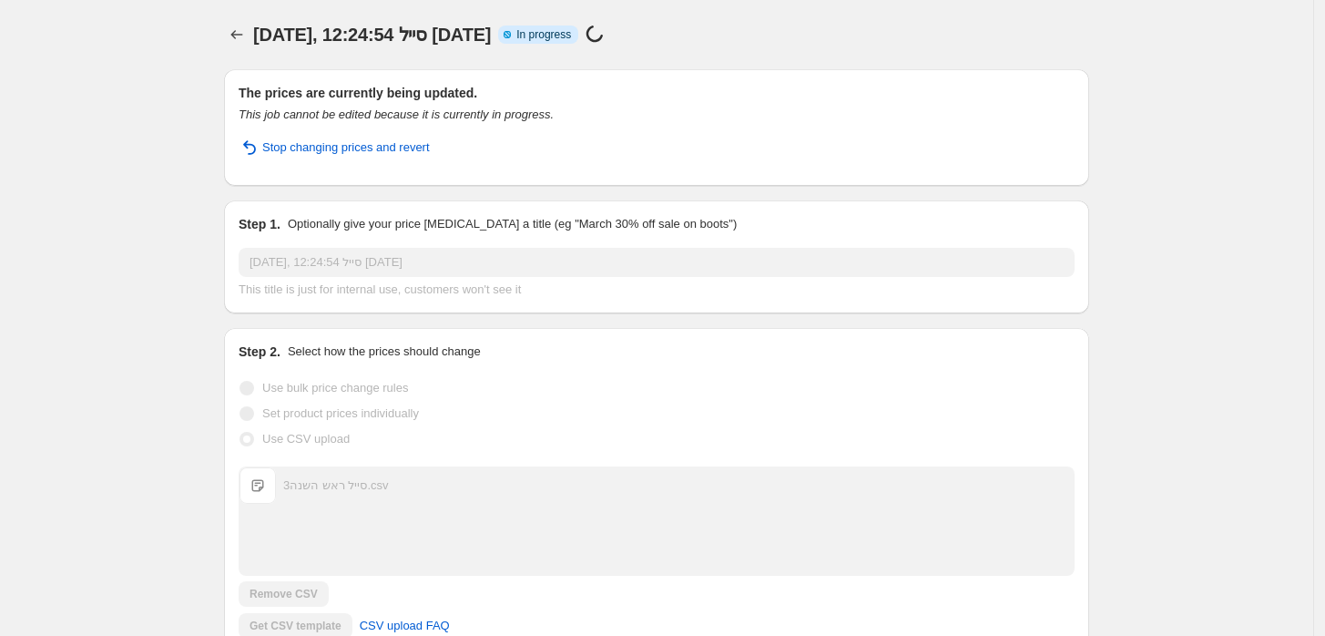
click at [975, 24] on div "[DATE], 12:24:54 סייל [DATE] Info Partially complete In progress Price [MEDICAL…" at bounding box center [656, 35] width 865 height 26
click at [690, 36] on p "40/1128 (3%)" at bounding box center [654, 35] width 71 height 14
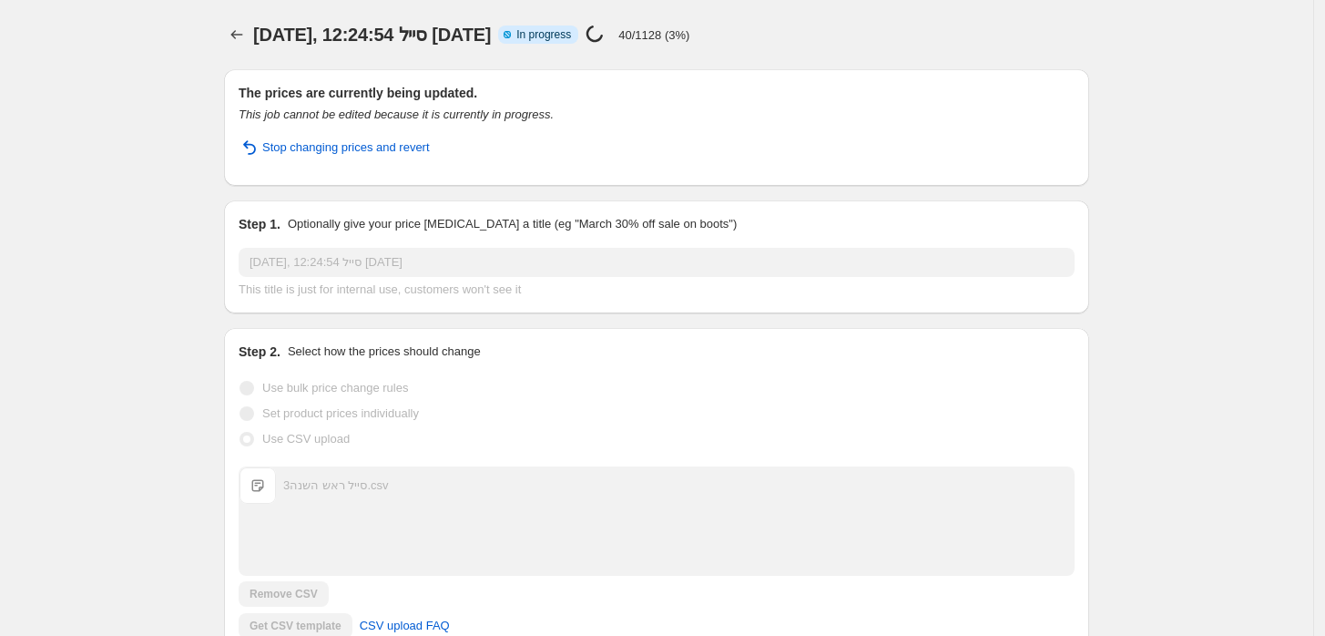
click at [690, 31] on p "40/1128 (3%)" at bounding box center [654, 35] width 71 height 14
click at [690, 30] on p "40/1128 (3%)" at bounding box center [654, 35] width 71 height 14
drag, startPoint x: 780, startPoint y: 34, endPoint x: 759, endPoint y: 36, distance: 21.0
click at [690, 36] on p "40/1128 (3%)" at bounding box center [654, 35] width 71 height 14
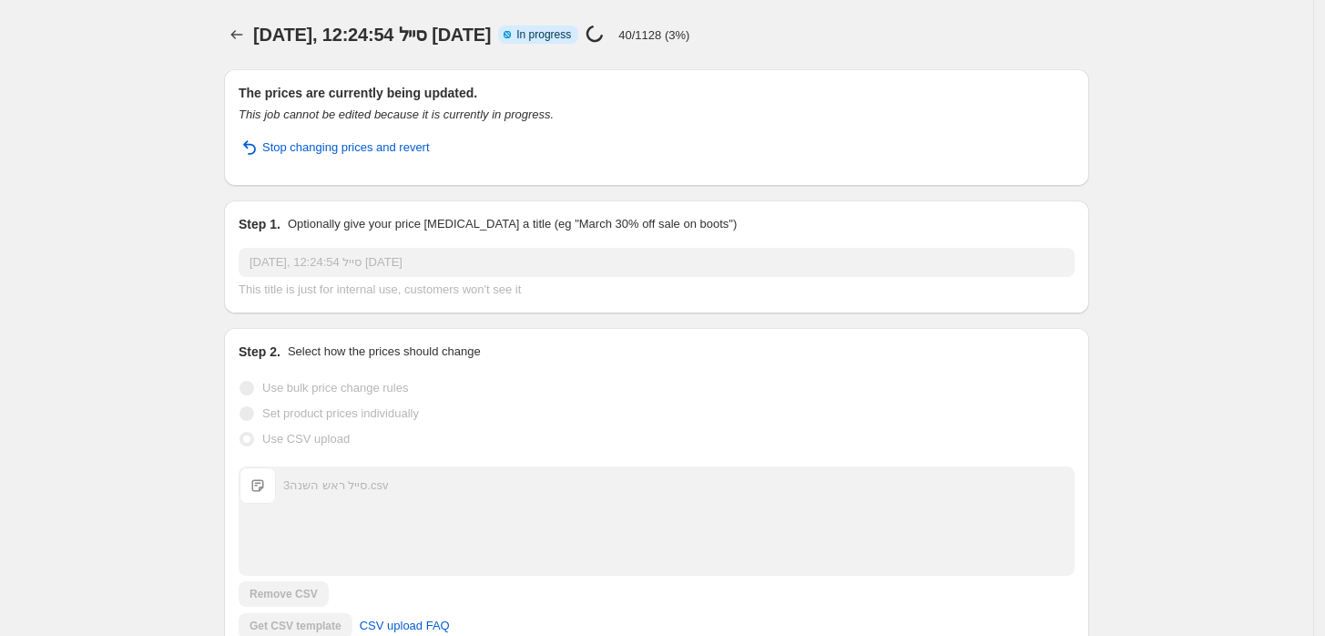
click at [880, 51] on div "[DATE], 12:24:54 סייל [DATE]. This page is ready [DATE], 12:24:54 סייל [DATE] I…" at bounding box center [656, 34] width 865 height 69
click at [973, 42] on div "[DATE], 12:24:54 סייל [DATE] Info Partially complete In progress Price [MEDICAL…" at bounding box center [656, 35] width 865 height 26
